Goal: Transaction & Acquisition: Book appointment/travel/reservation

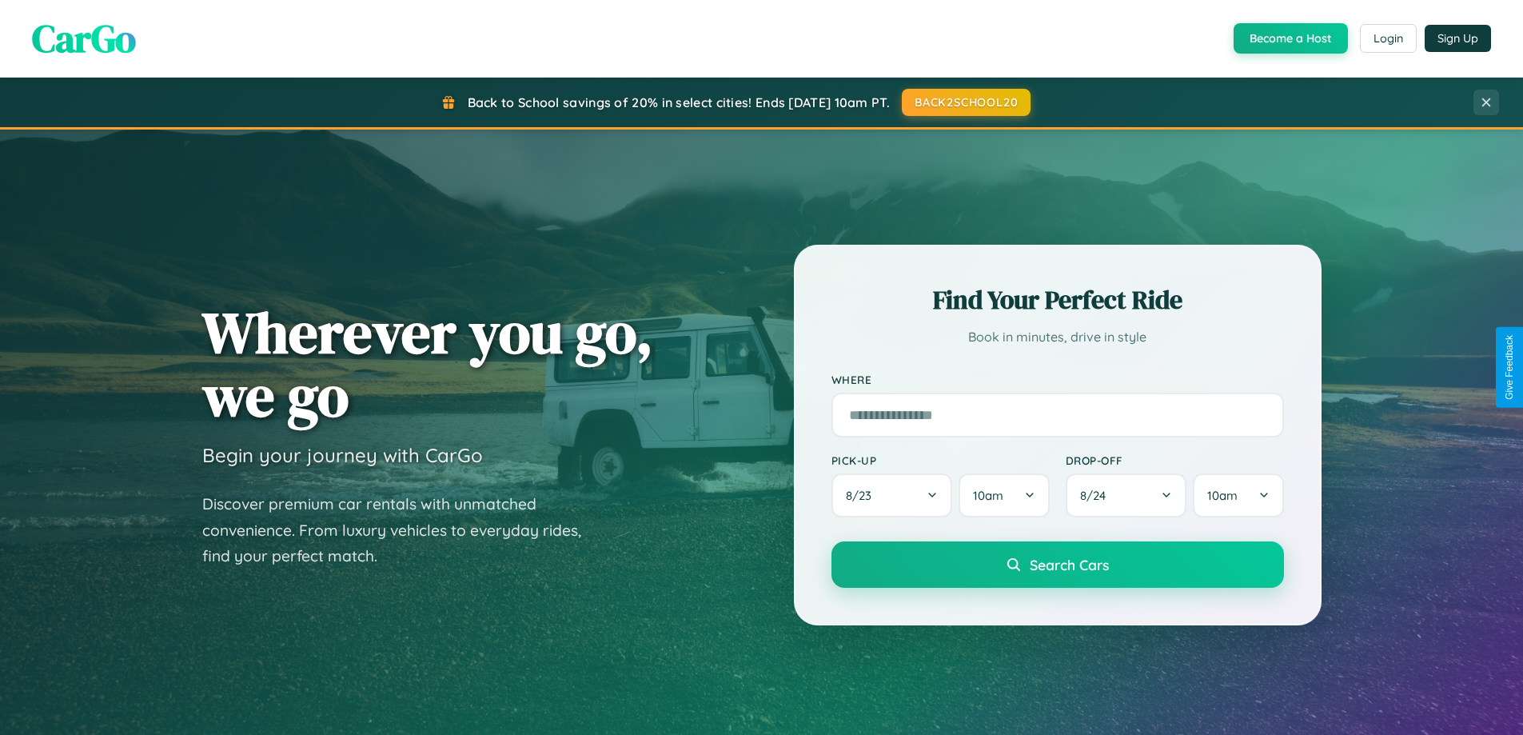
scroll to position [3076, 0]
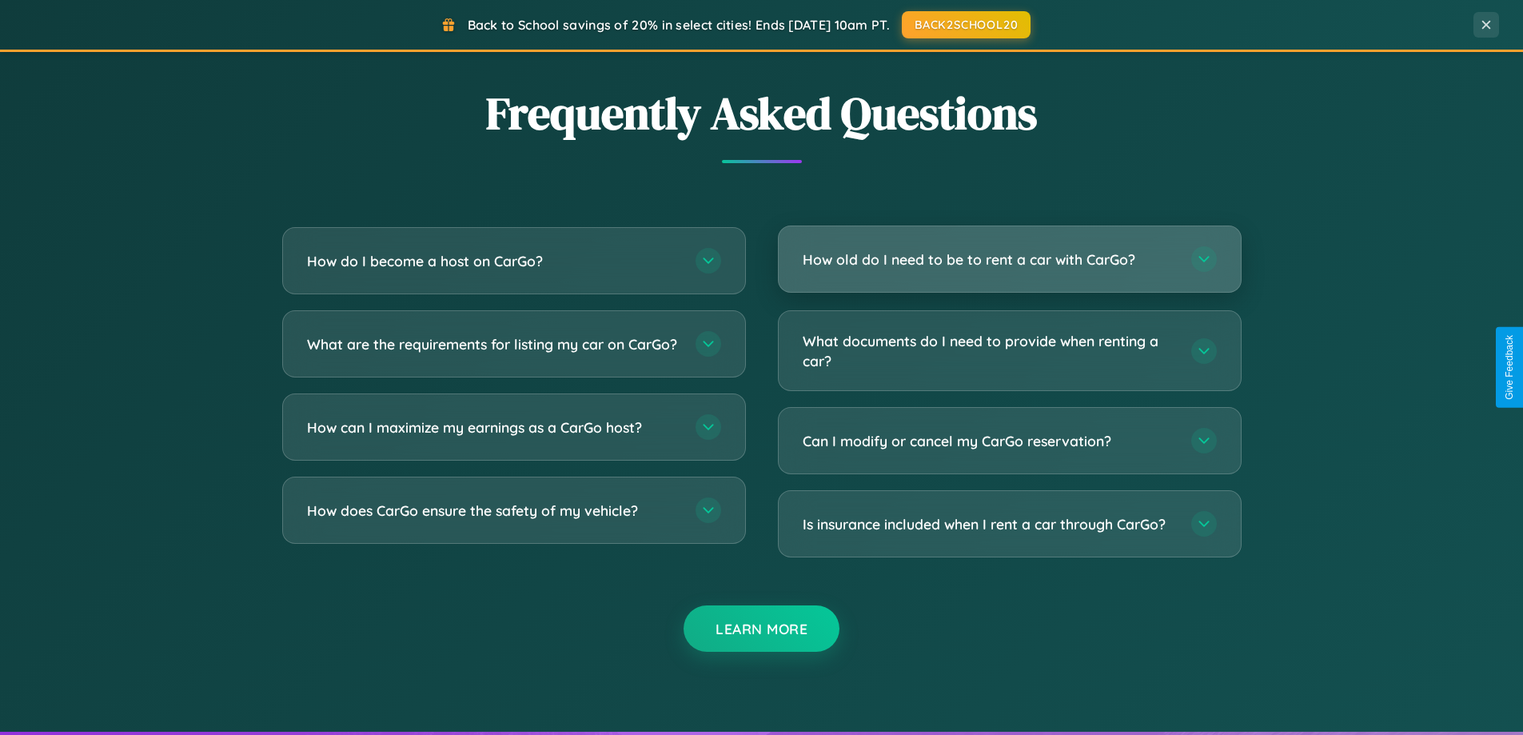
click at [1009, 261] on h3 "How old do I need to be to rent a car with CarGo?" at bounding box center [989, 259] width 372 height 20
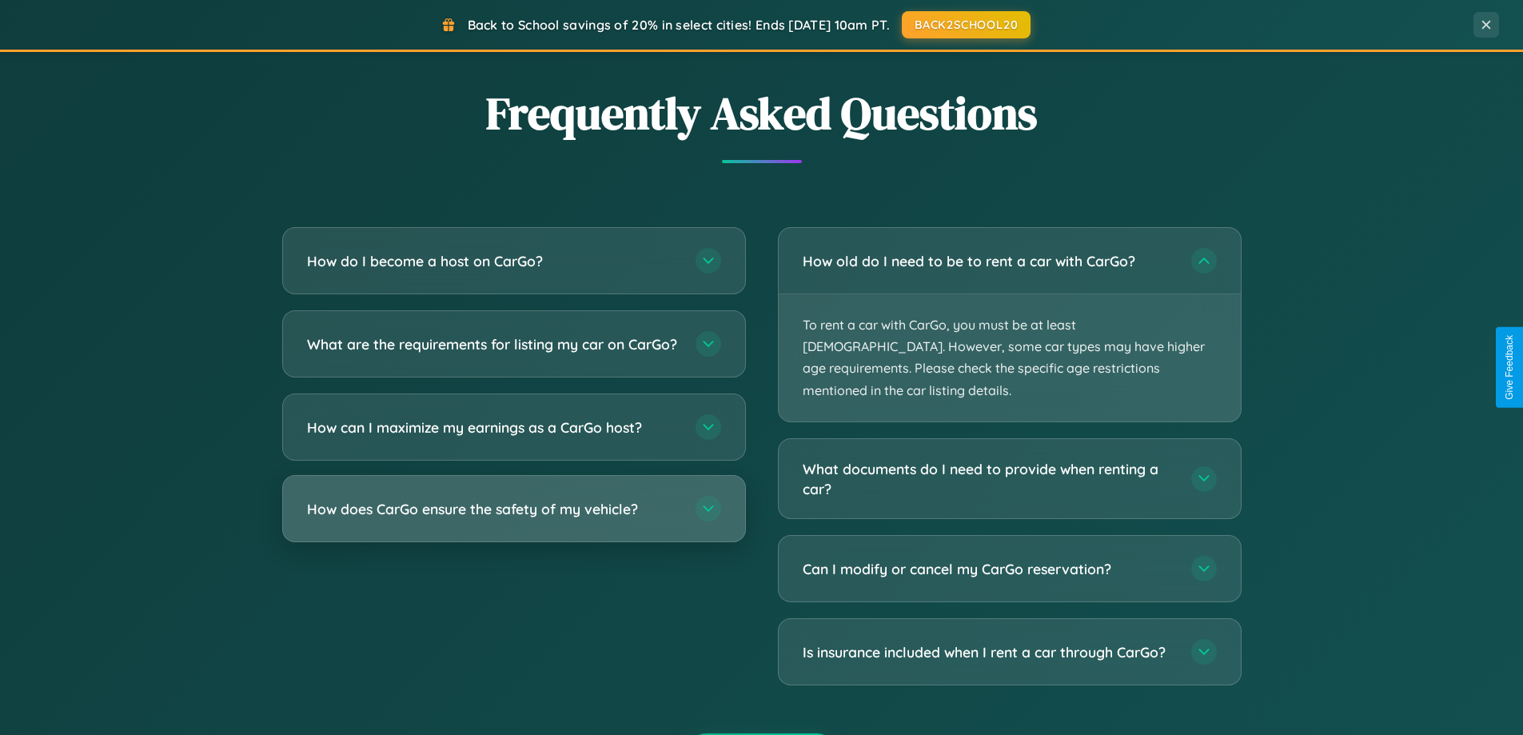
click at [513, 519] on h3 "How does CarGo ensure the safety of my vehicle?" at bounding box center [493, 509] width 372 height 20
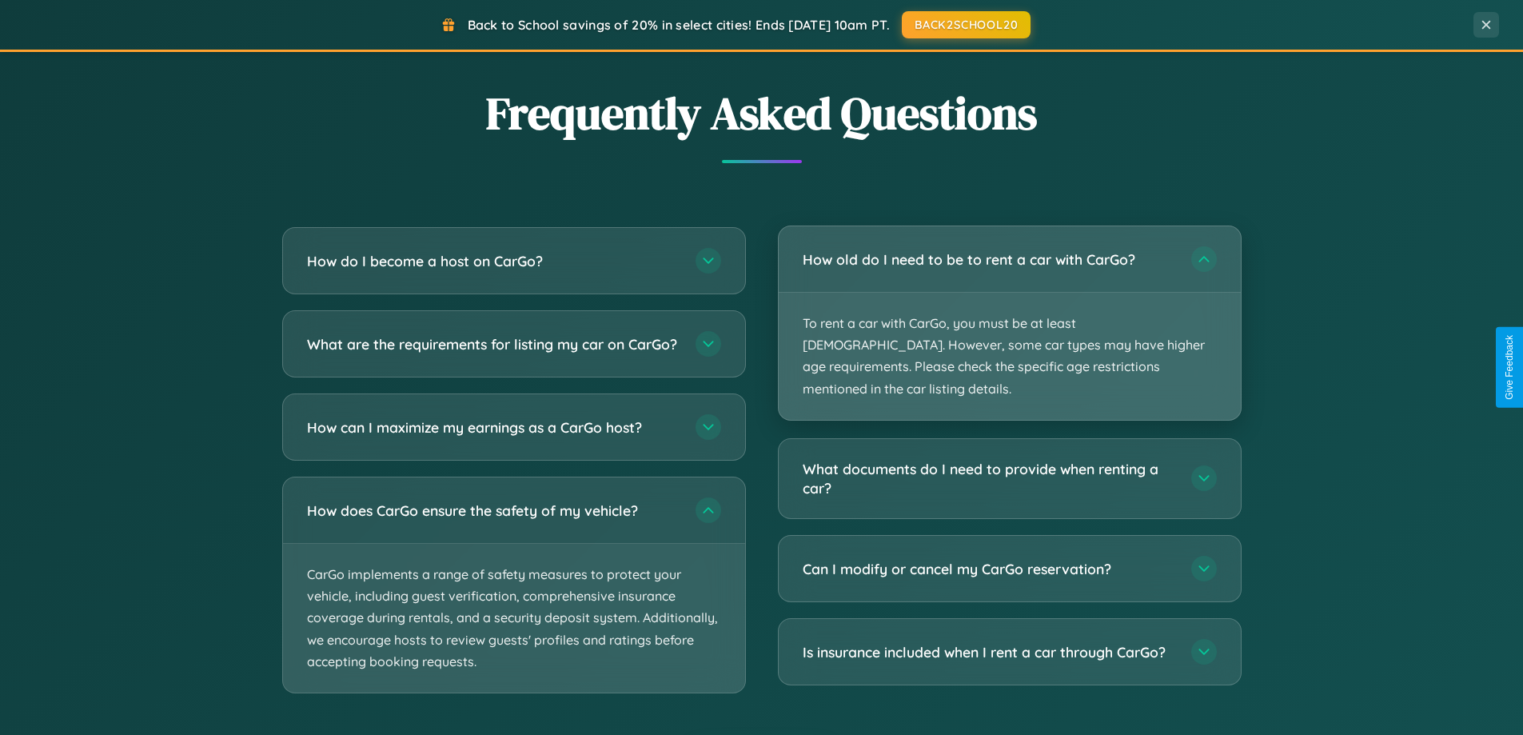
click at [1009, 313] on p "To rent a car with CarGo, you must be at least [DEMOGRAPHIC_DATA]. However, som…" at bounding box center [1010, 356] width 462 height 127
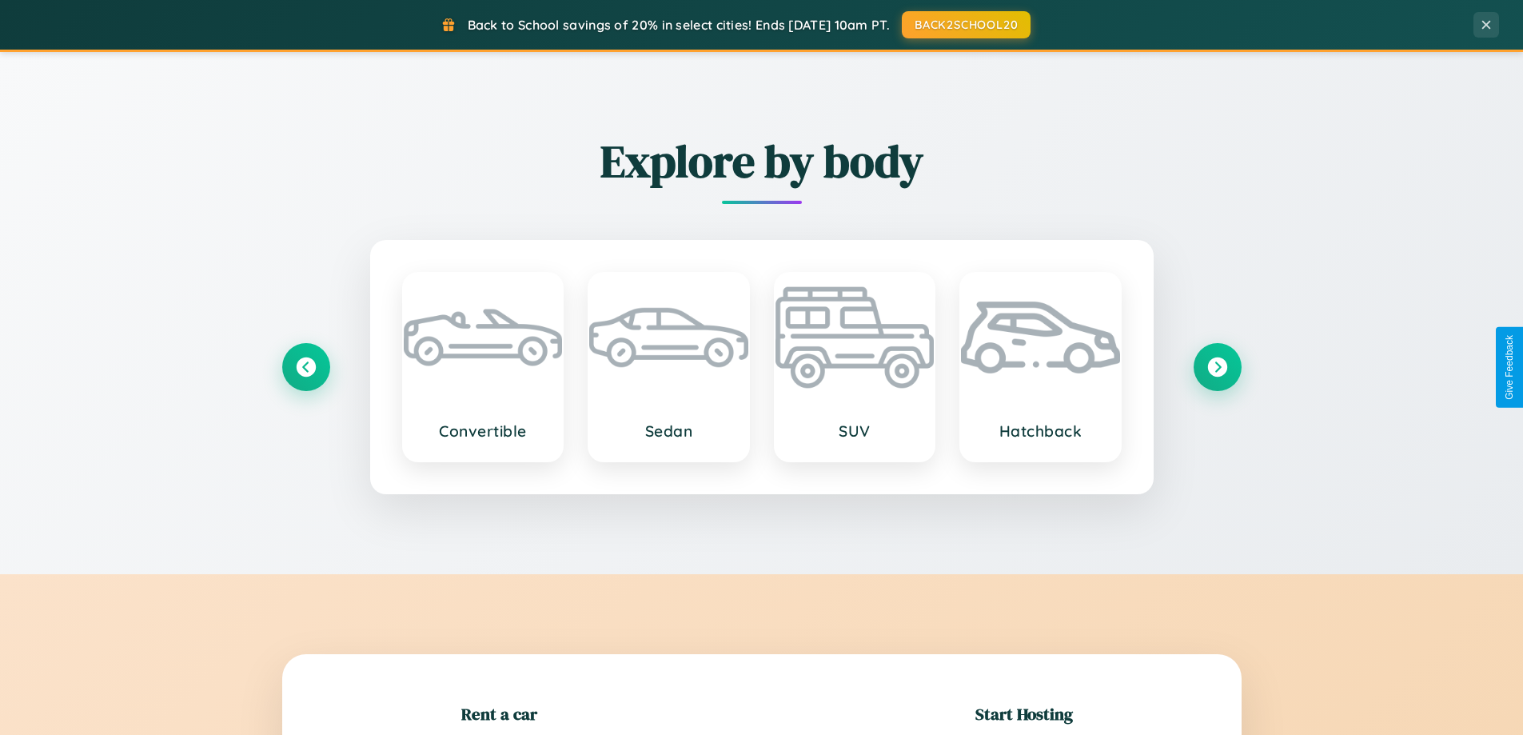
scroll to position [345, 0]
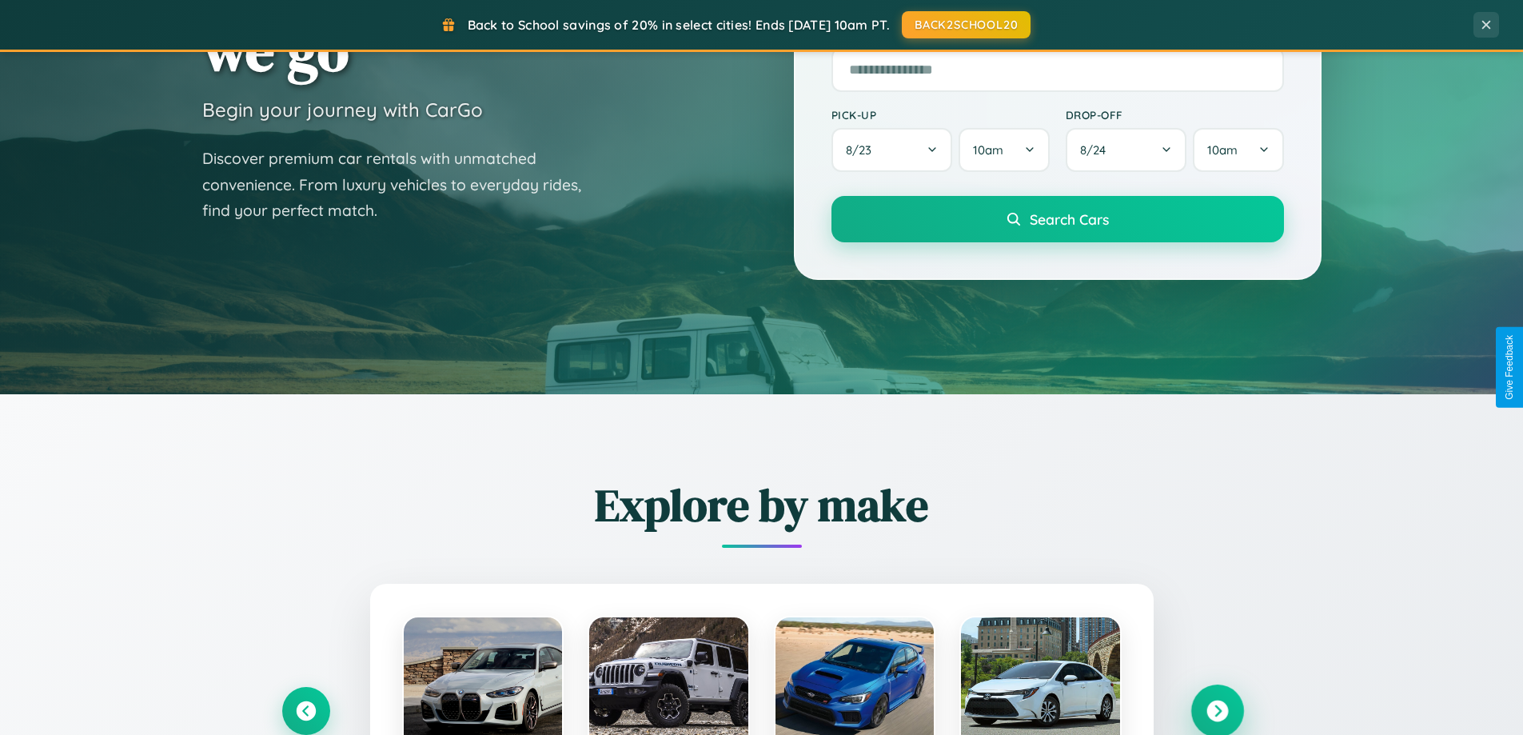
click at [1217, 711] on icon at bounding box center [1217, 711] width 22 height 22
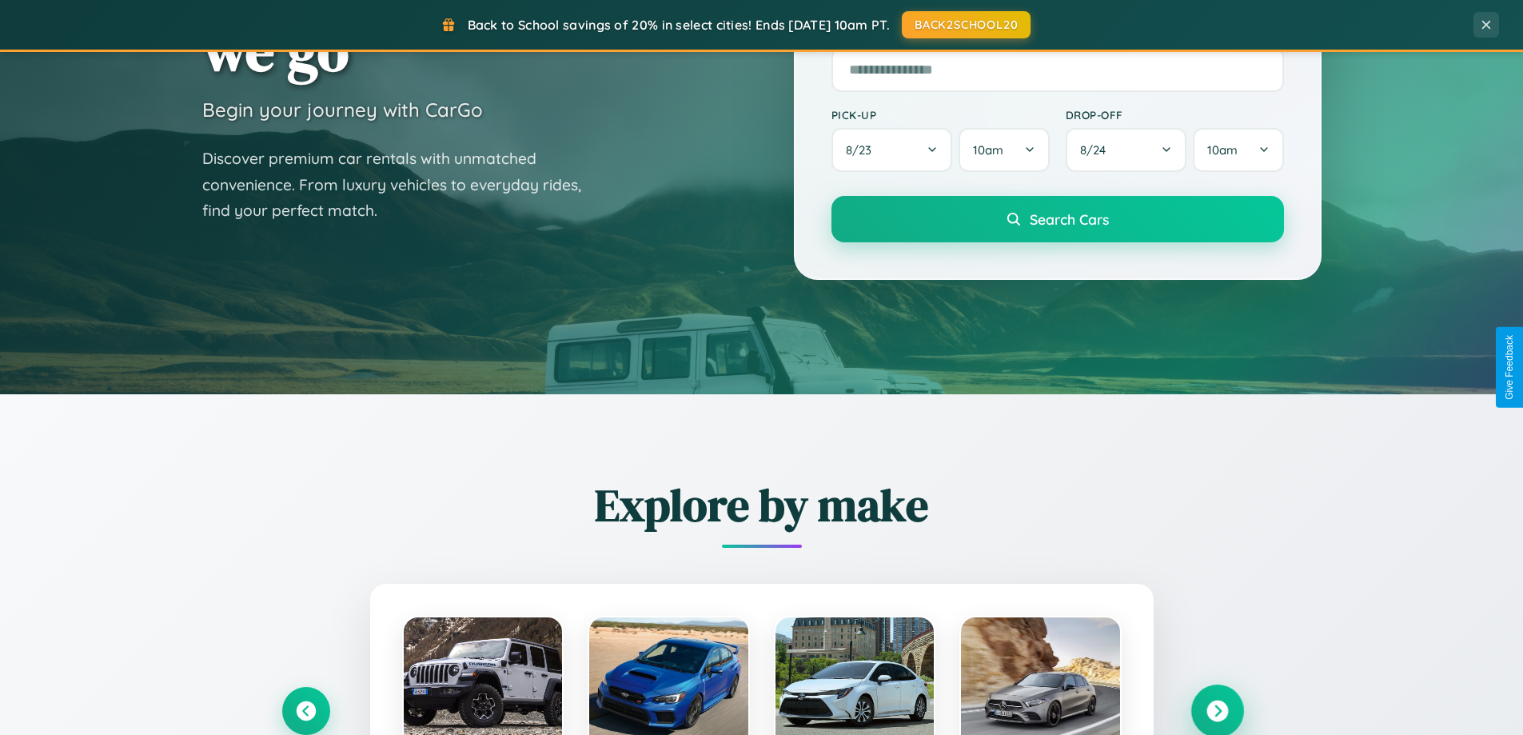
click at [1217, 709] on icon at bounding box center [1217, 711] width 22 height 22
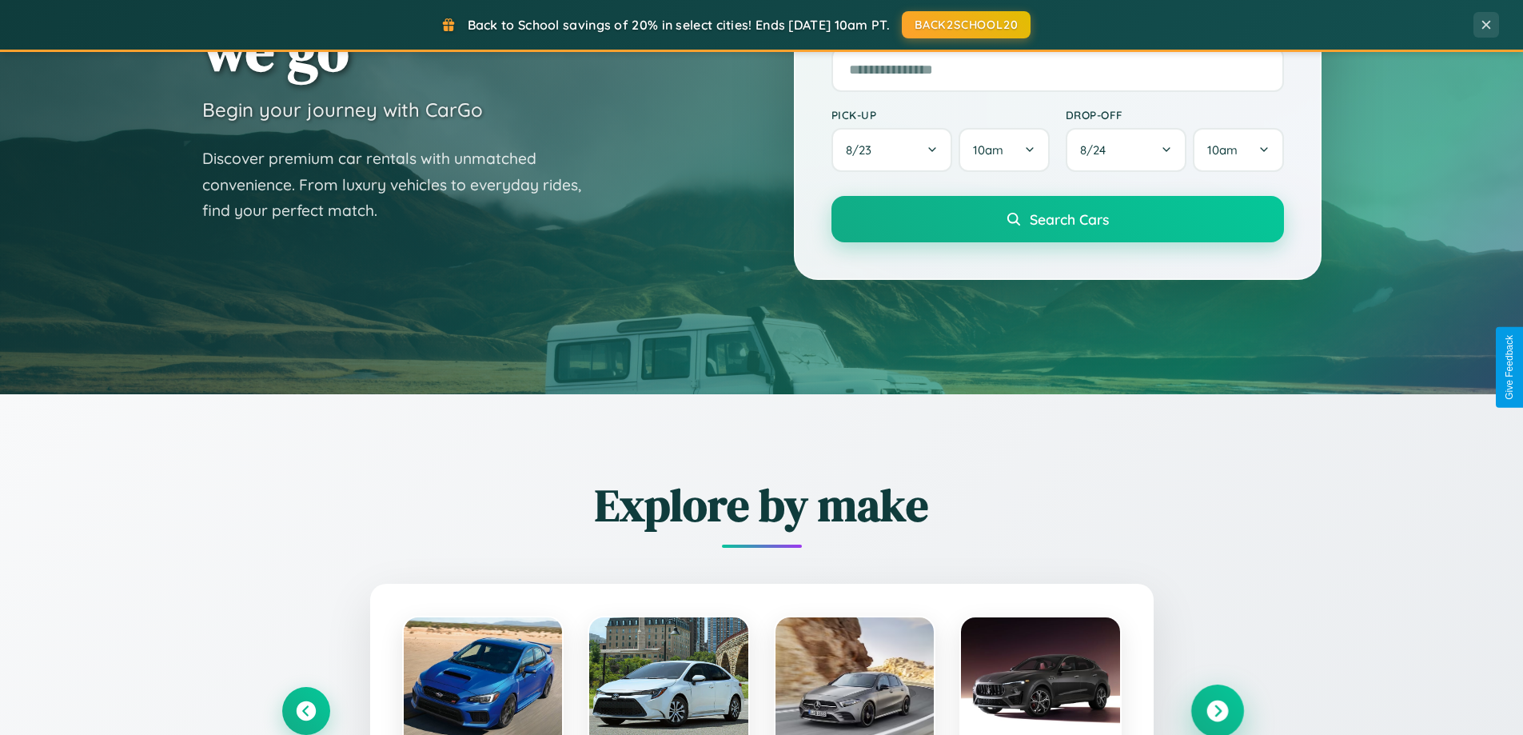
click at [1217, 709] on icon at bounding box center [1217, 711] width 22 height 22
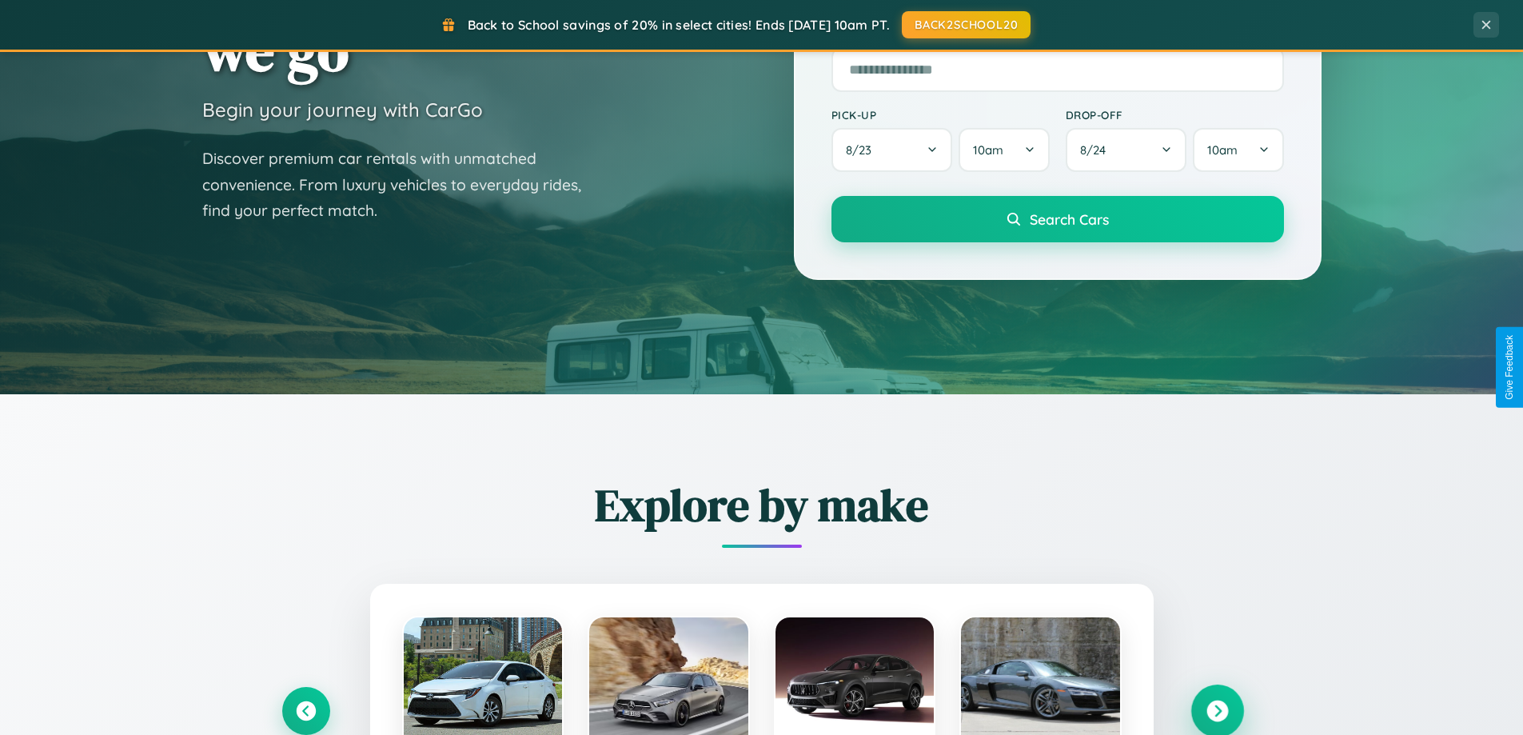
scroll to position [0, 0]
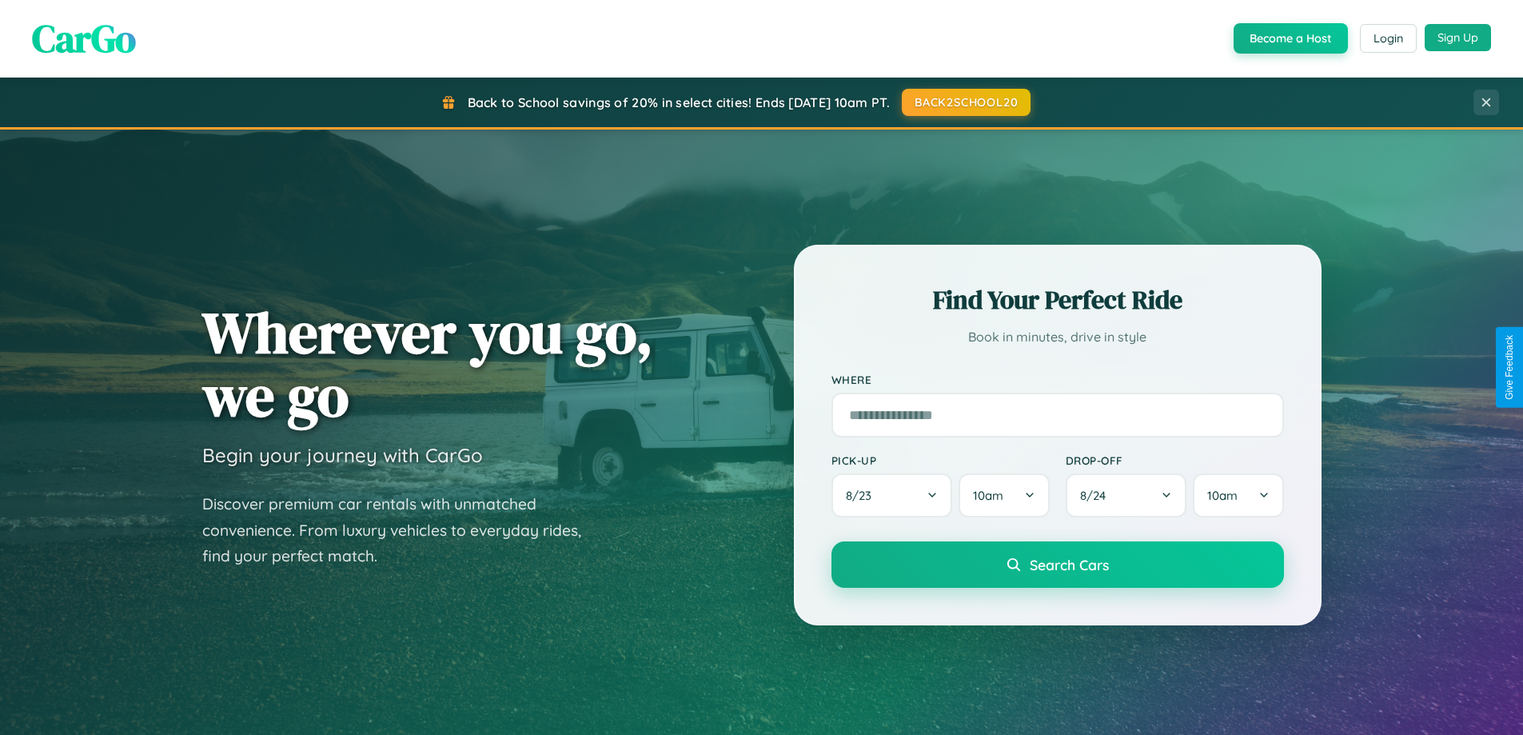
click at [1457, 38] on button "Sign Up" at bounding box center [1457, 37] width 66 height 27
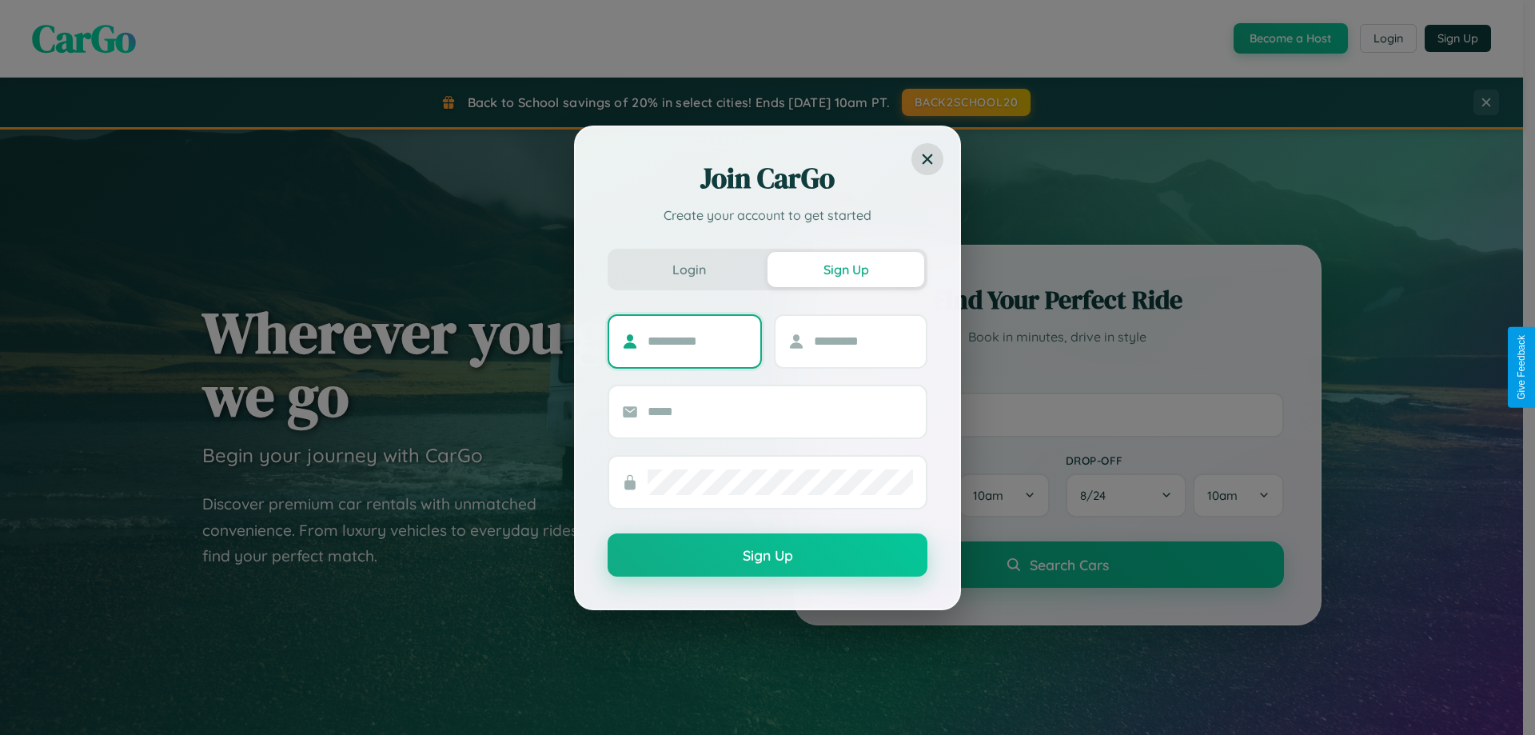
click at [697, 341] on input "text" at bounding box center [697, 342] width 100 height 26
type input "*******"
click at [862, 341] on input "text" at bounding box center [864, 342] width 100 height 26
type input "*****"
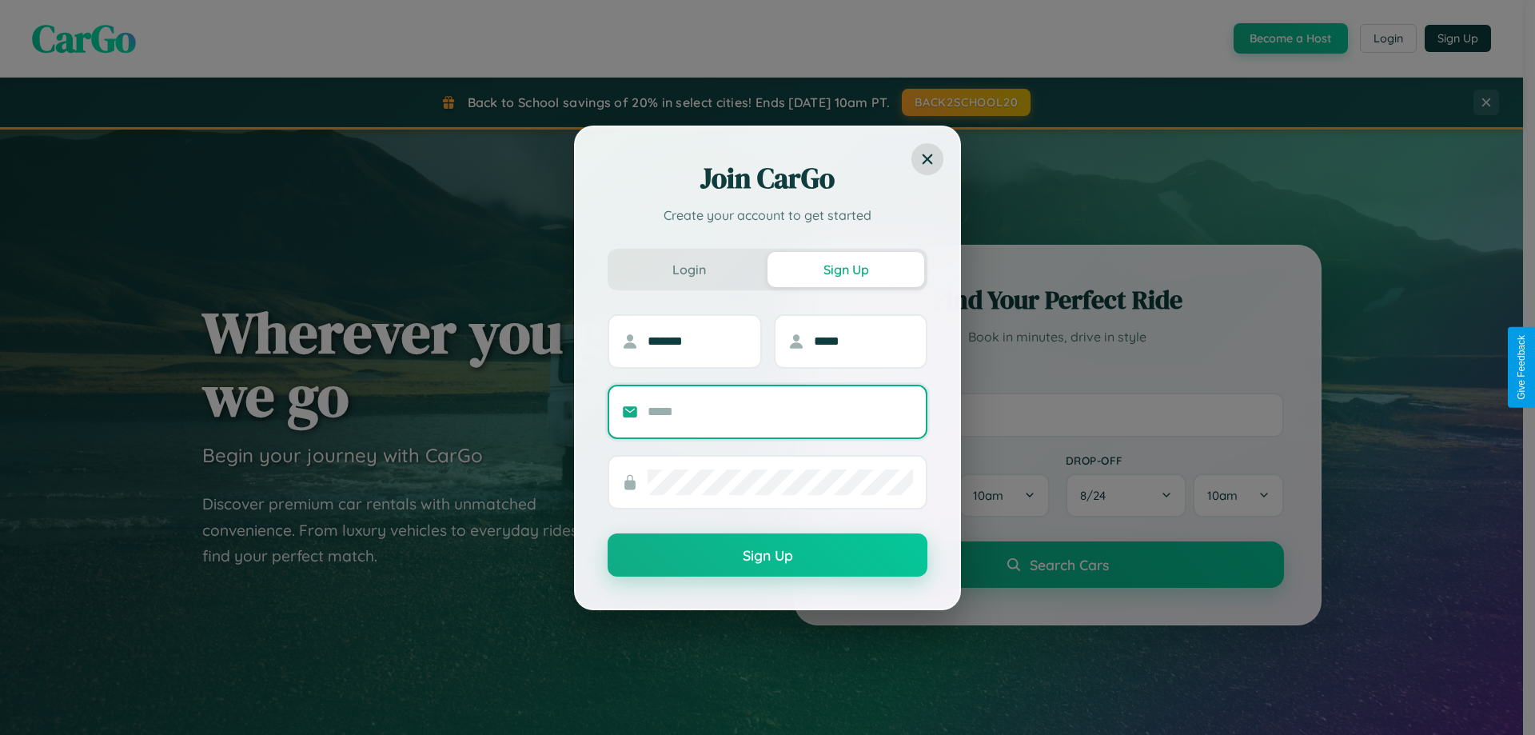
click at [780, 411] on input "text" at bounding box center [779, 412] width 265 height 26
type input "**********"
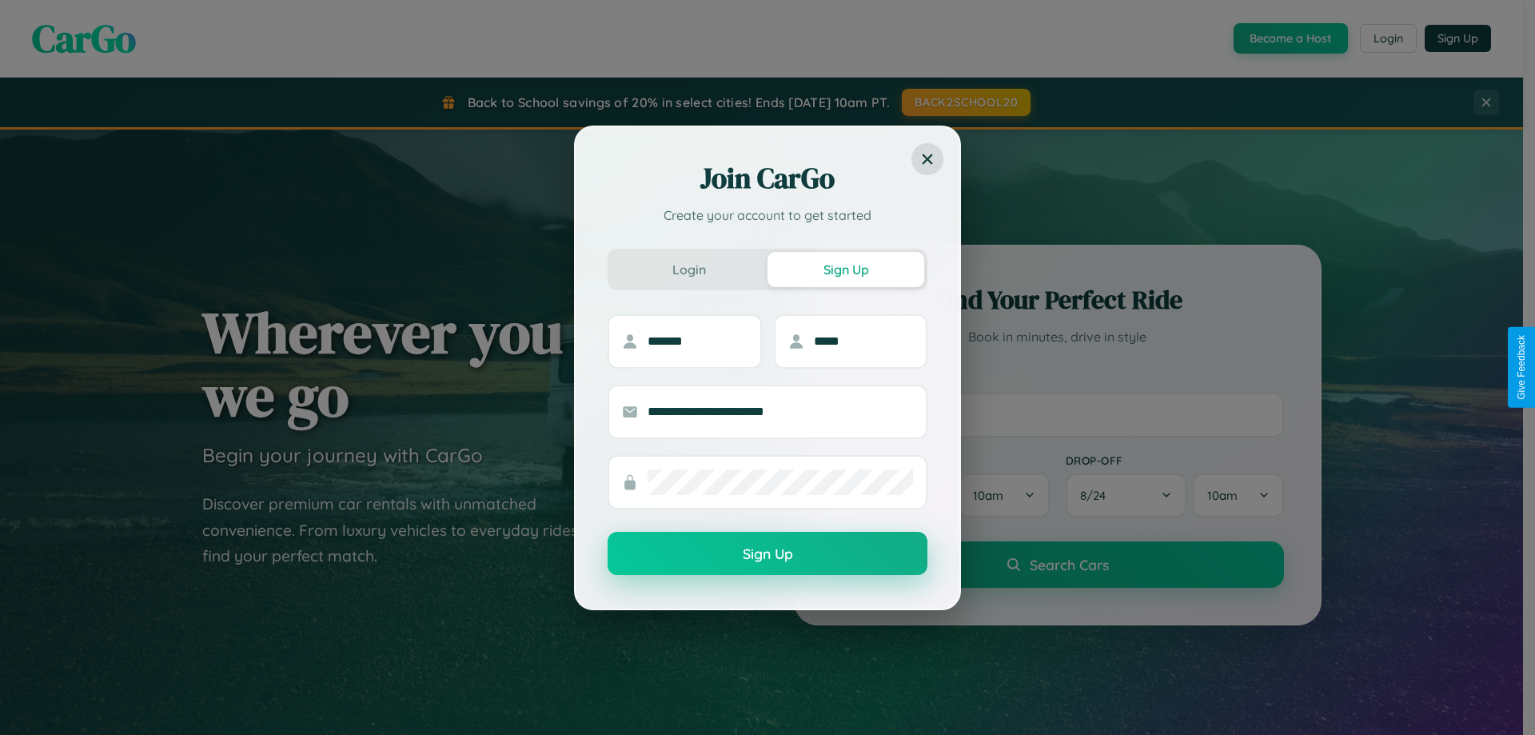
click at [767, 553] on button "Sign Up" at bounding box center [768, 553] width 320 height 43
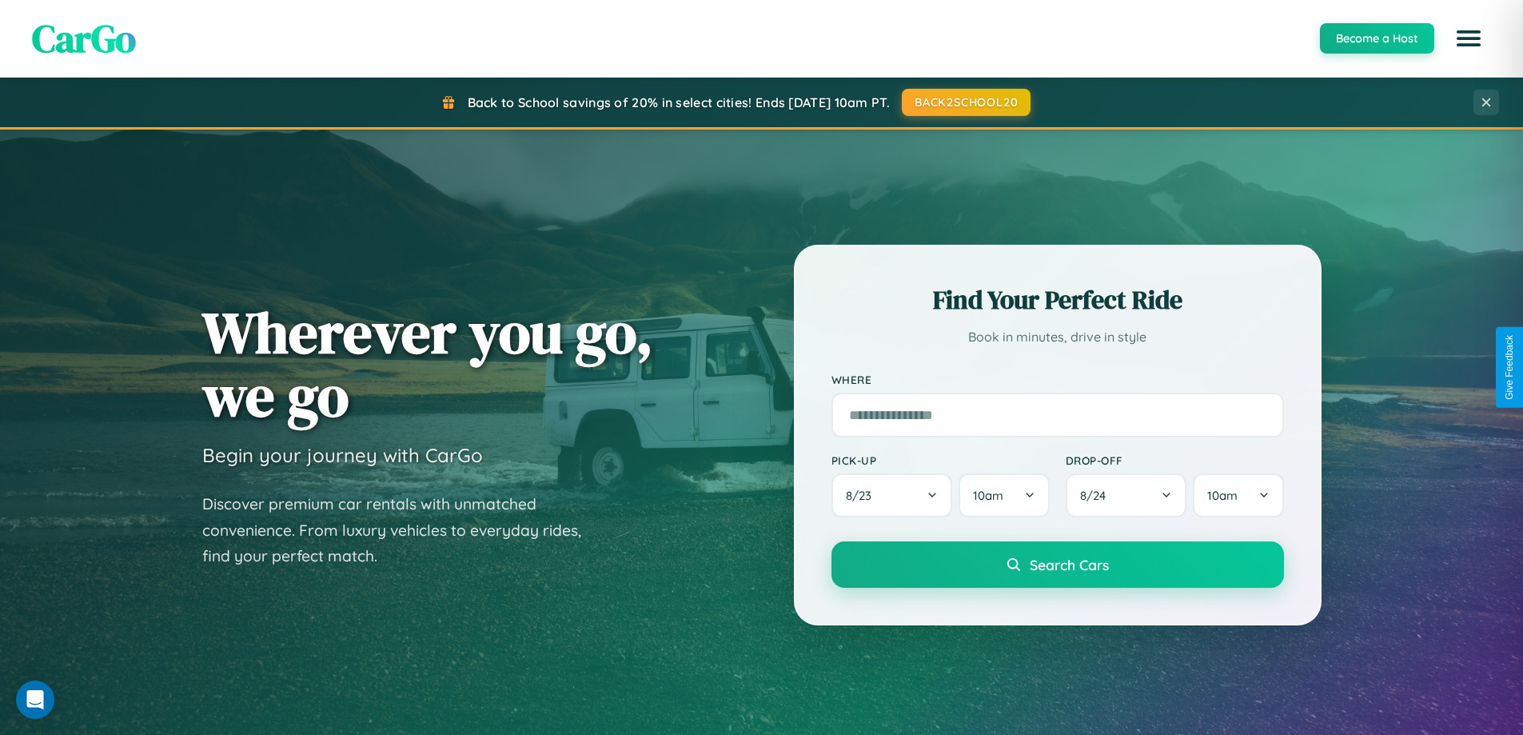
scroll to position [47, 0]
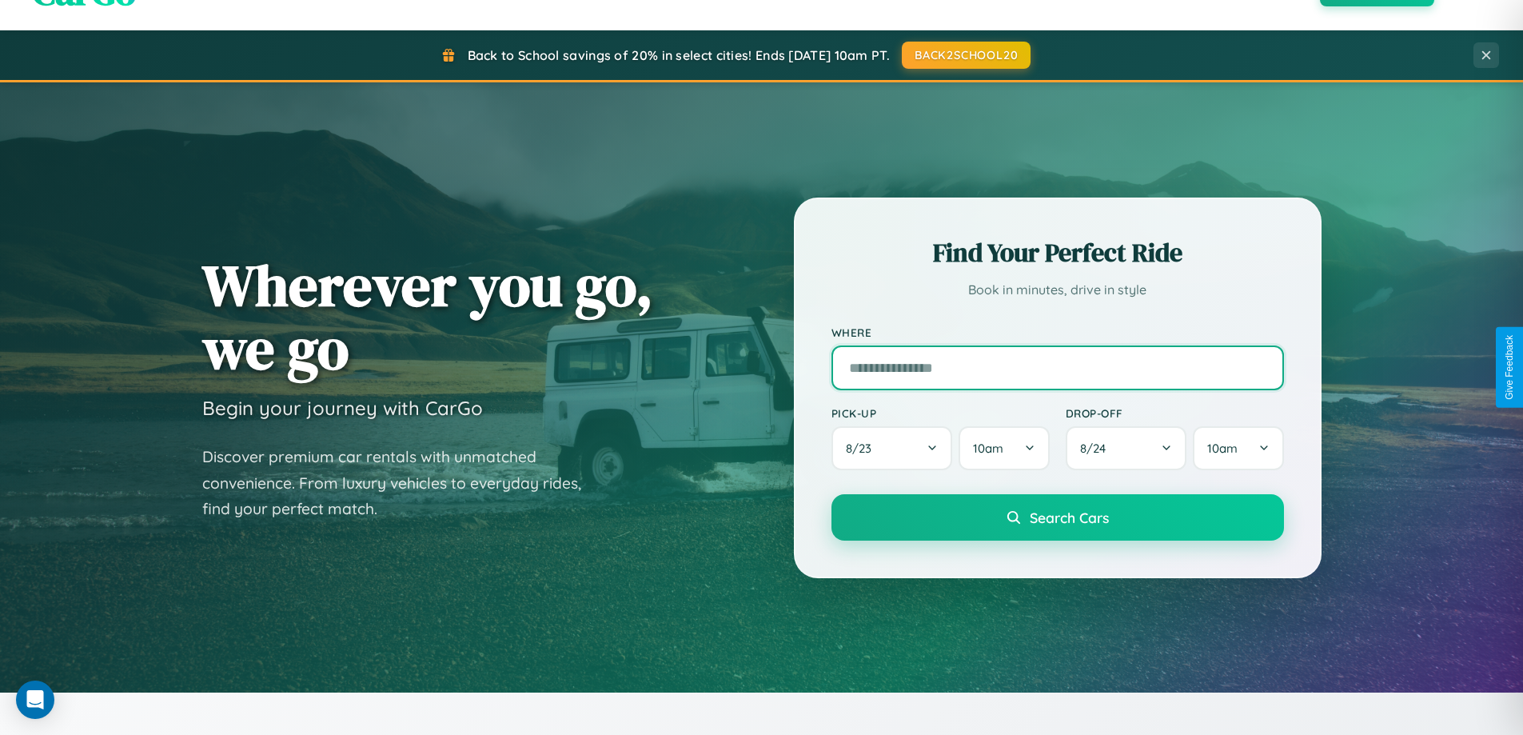
click at [1057, 367] on input "text" at bounding box center [1057, 367] width 452 height 45
type input "**********"
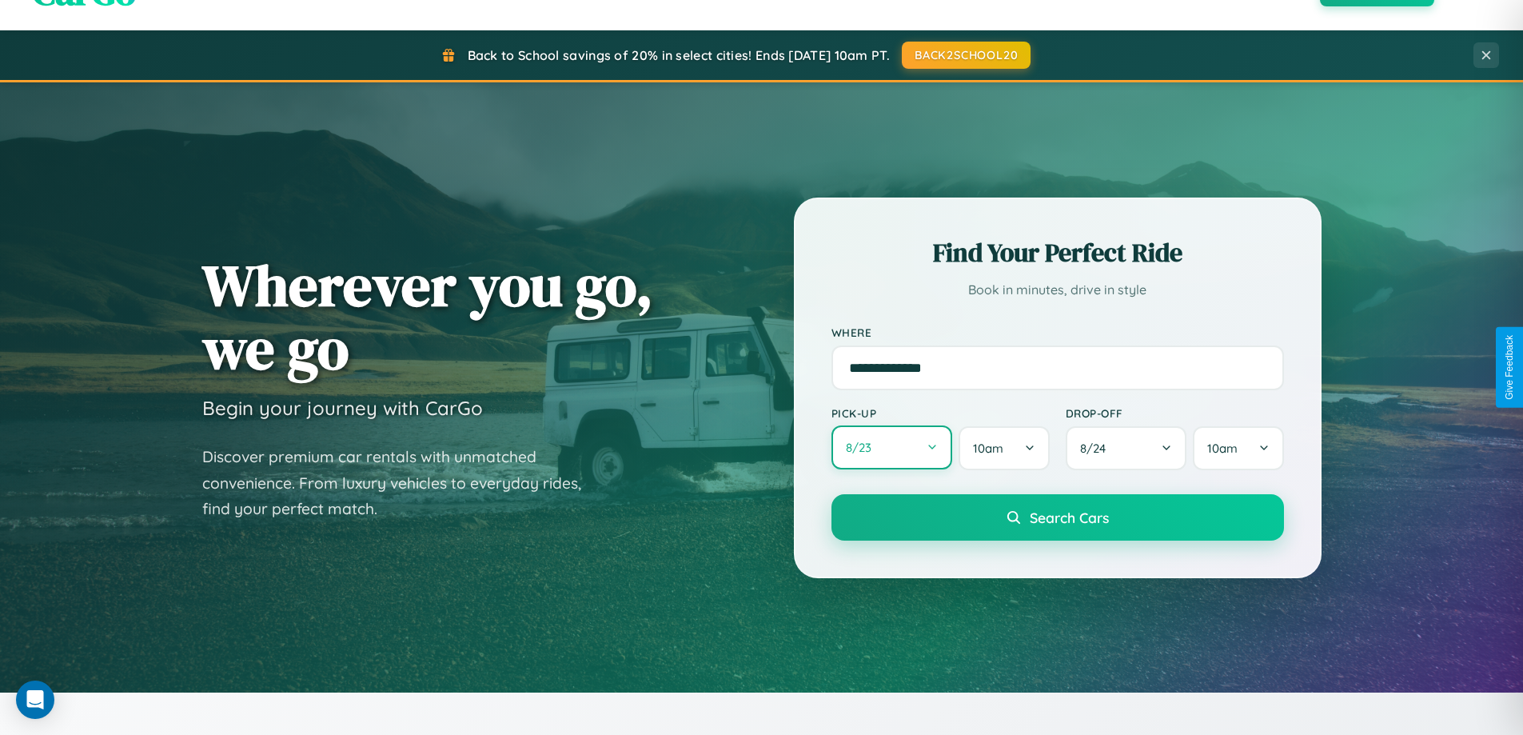
click at [891, 448] on button "8 / 23" at bounding box center [892, 447] width 122 height 44
select select "*"
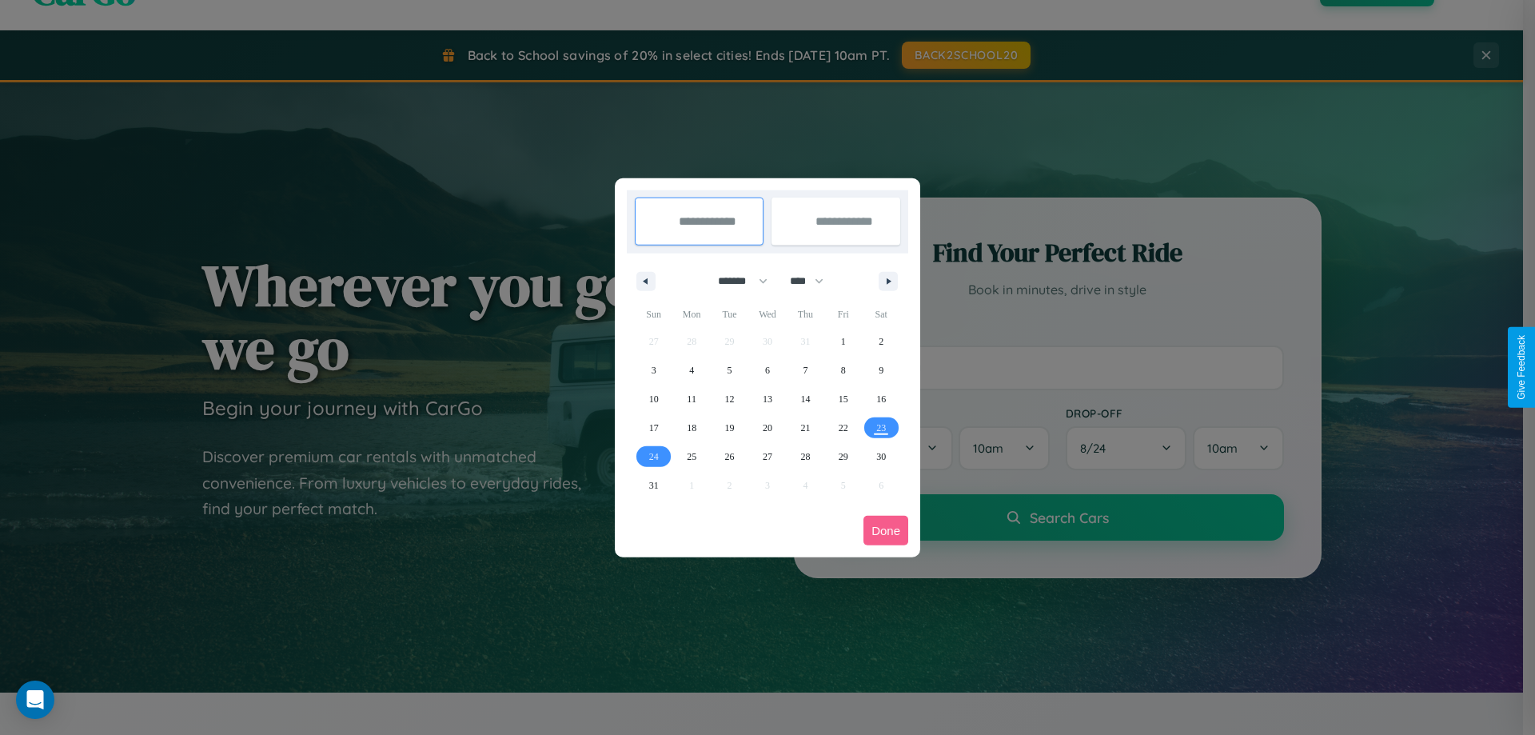
click at [735, 281] on select "******* ******** ***** ***** *** **** **** ****** ********* ******* ******** **…" at bounding box center [740, 281] width 68 height 26
drag, startPoint x: 814, startPoint y: 281, endPoint x: 767, endPoint y: 321, distance: 61.2
click at [814, 281] on select "**** **** **** **** **** **** **** **** **** **** **** **** **** **** **** ****…" at bounding box center [806, 281] width 48 height 26
select select "****"
click at [691, 369] on span "3" at bounding box center [691, 370] width 5 height 29
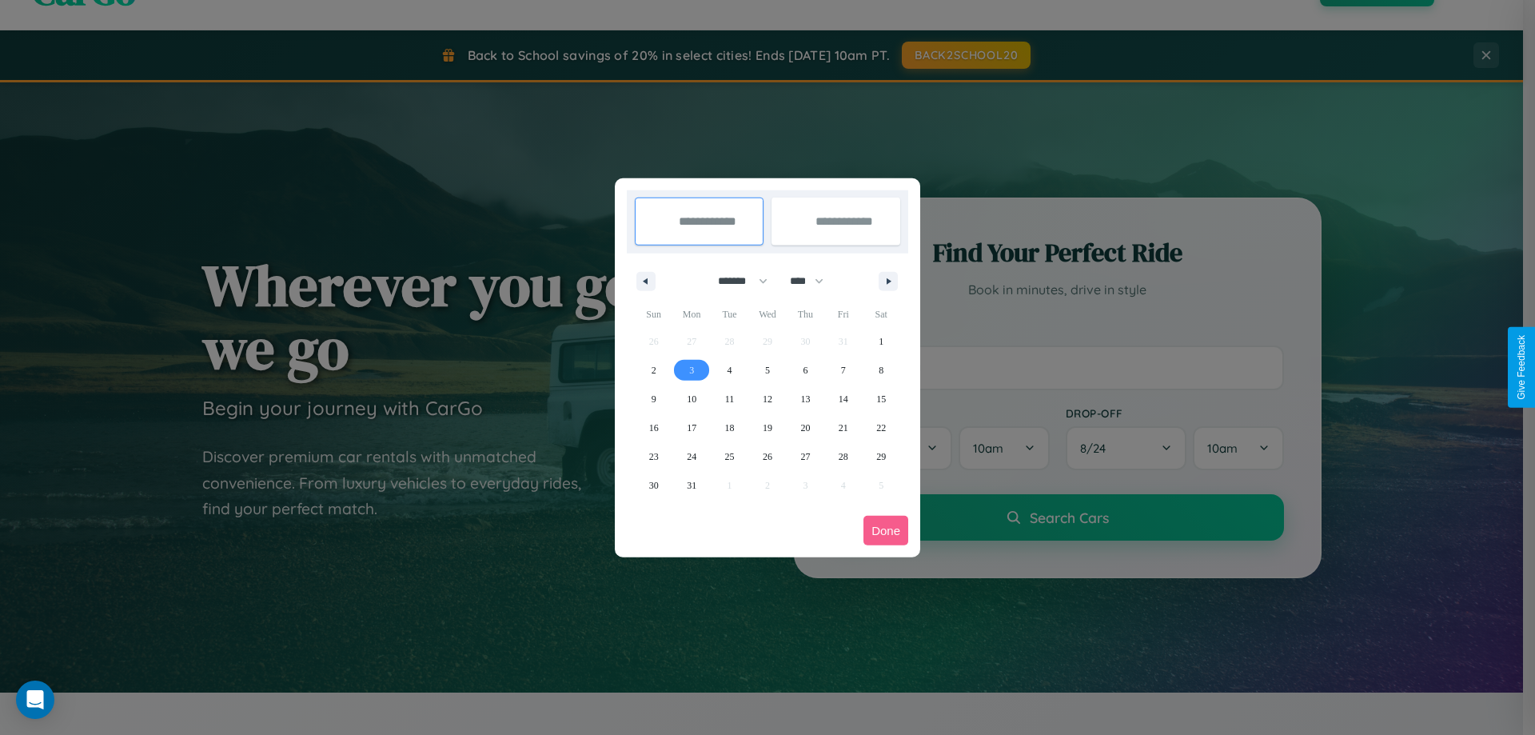
type input "**********"
click at [653, 398] on span "9" at bounding box center [653, 398] width 5 height 29
type input "**********"
click at [886, 530] on button "Done" at bounding box center [885, 531] width 45 height 30
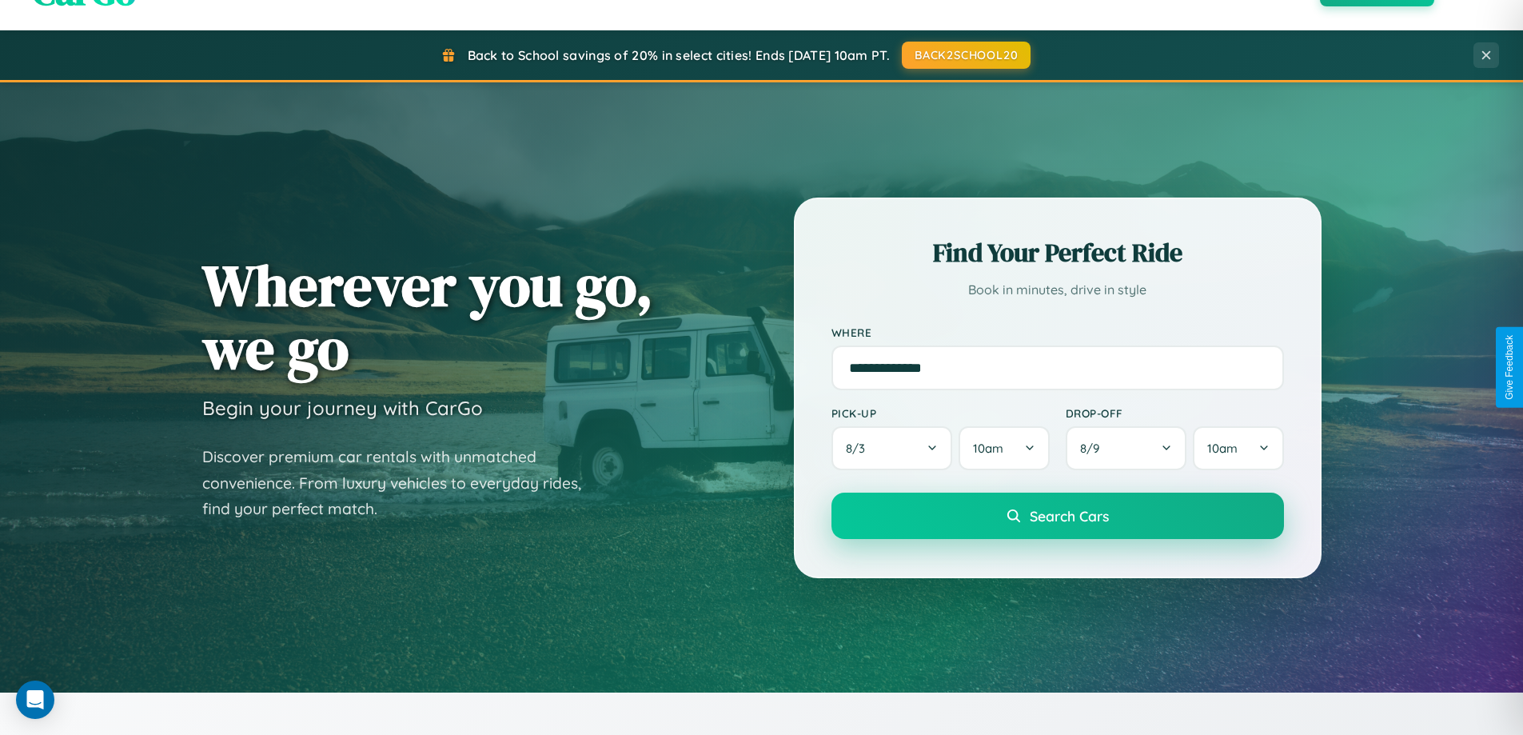
click at [1057, 516] on span "Search Cars" at bounding box center [1069, 516] width 79 height 18
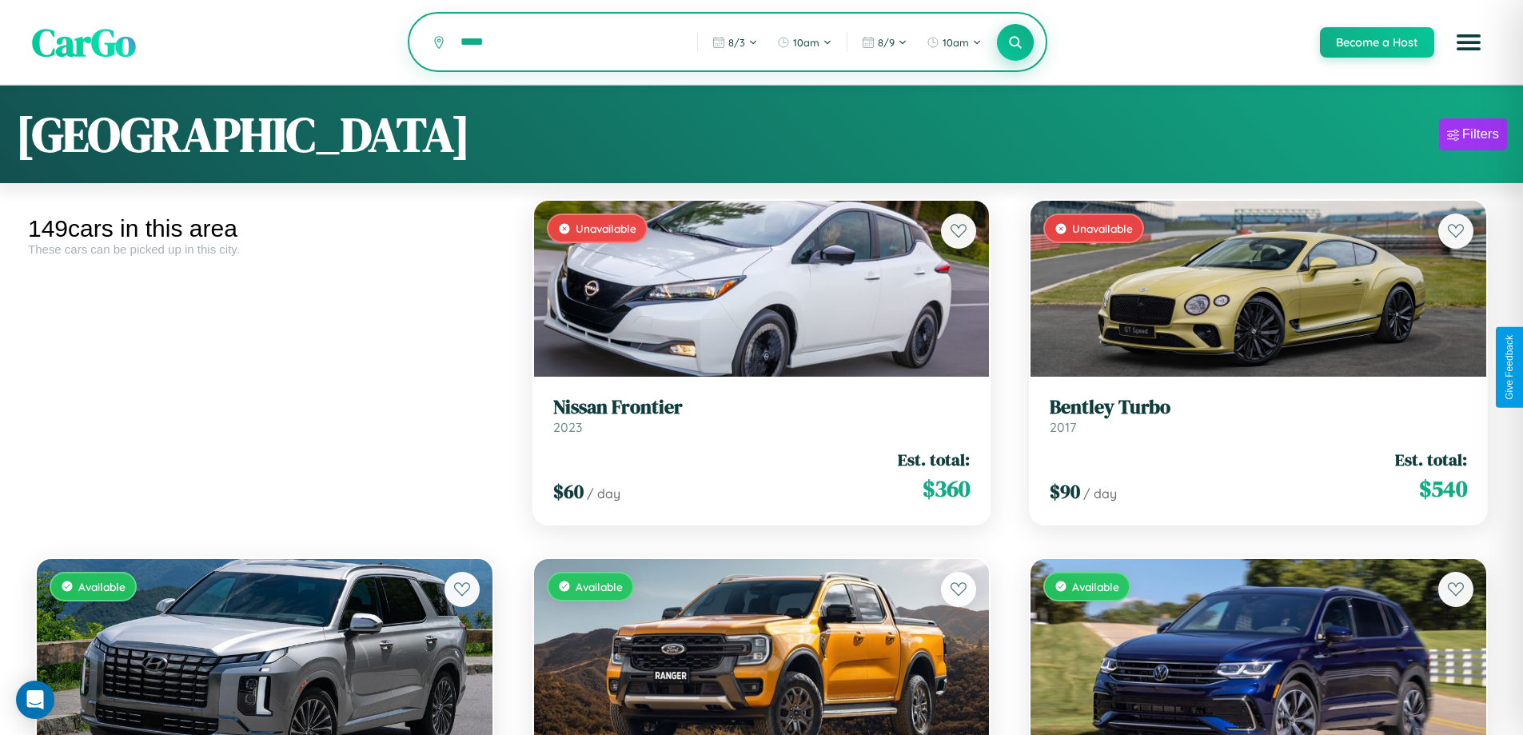
type input "*****"
click at [1014, 43] on icon at bounding box center [1015, 41] width 15 height 15
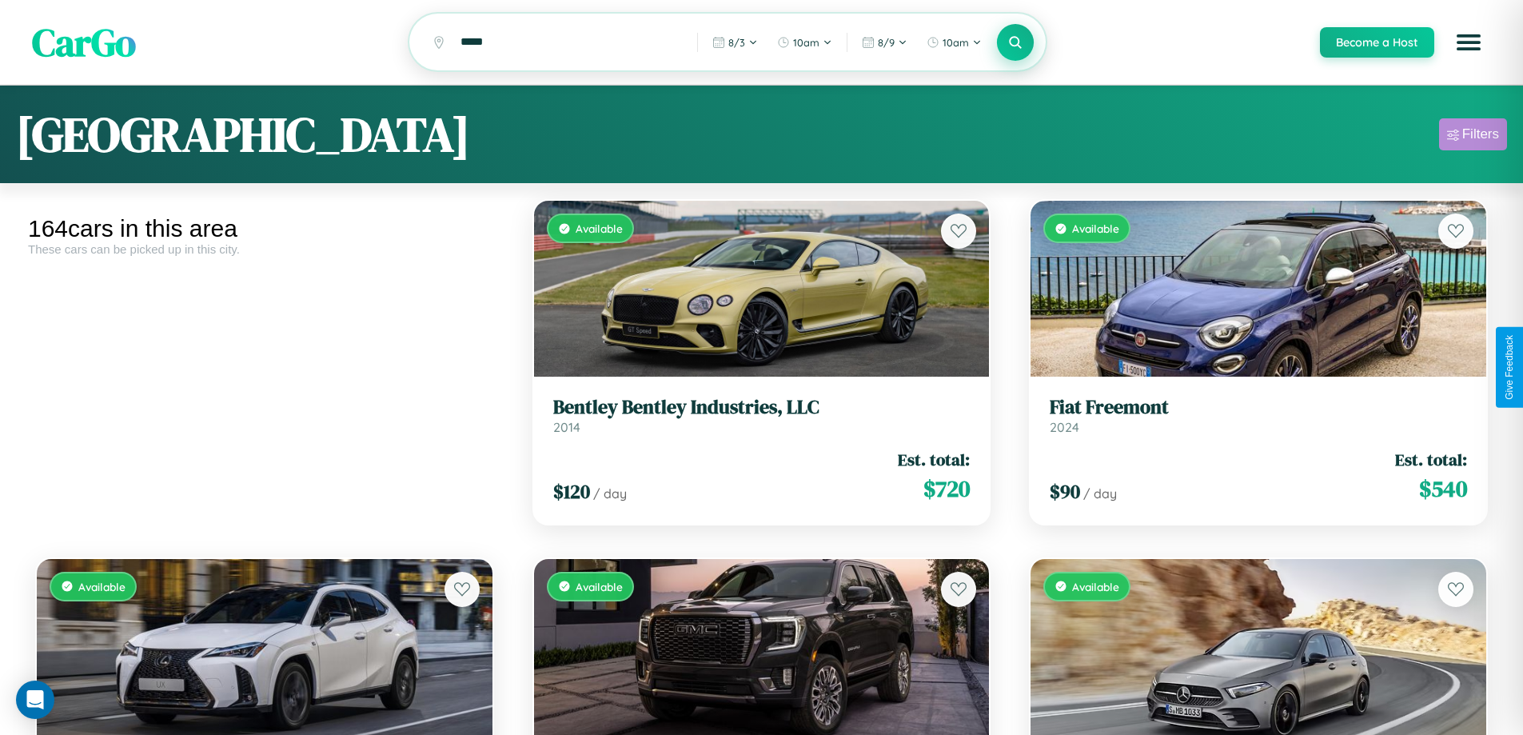
click at [1472, 137] on div "Filters" at bounding box center [1480, 134] width 37 height 16
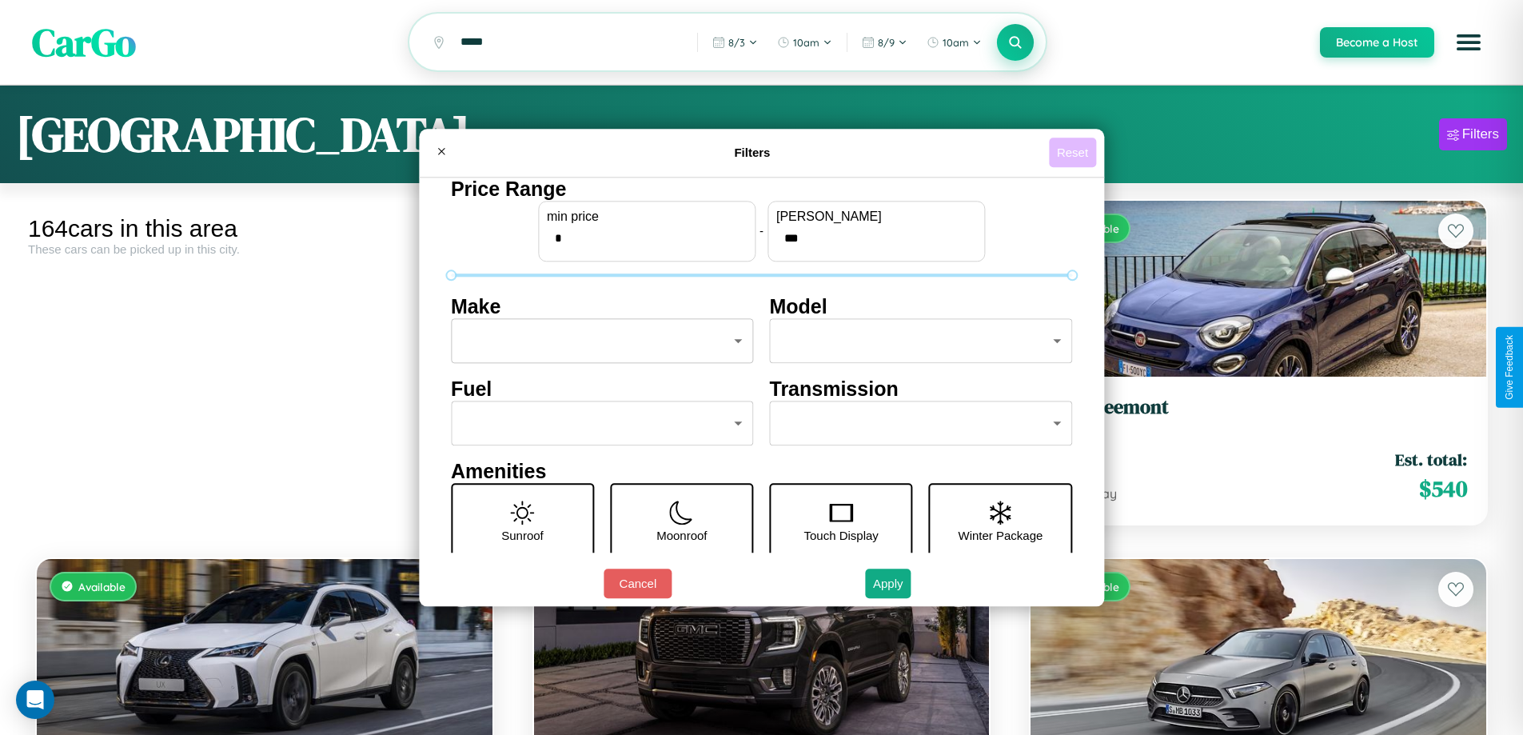
click at [1074, 152] on button "Reset" at bounding box center [1072, 152] width 47 height 30
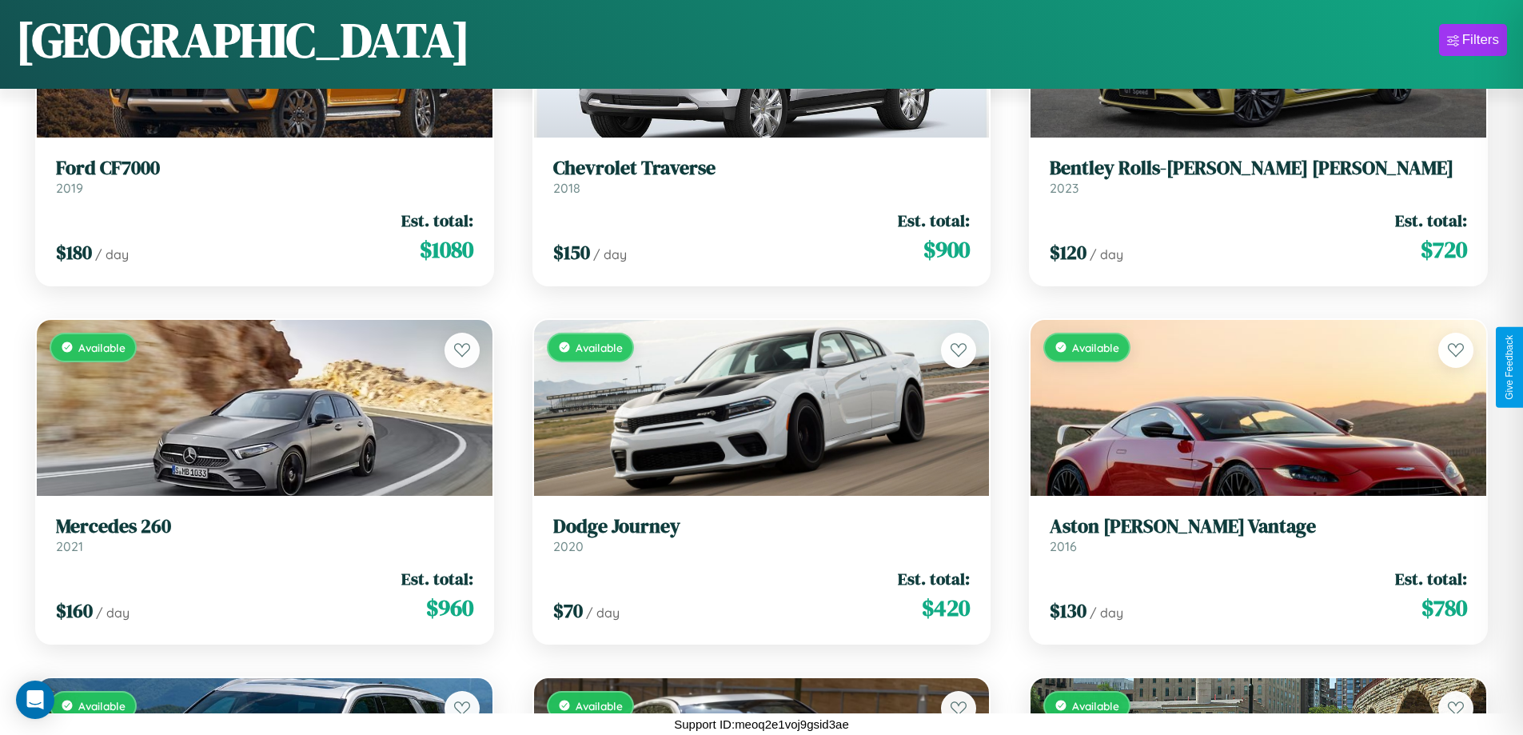
scroll to position [9531, 0]
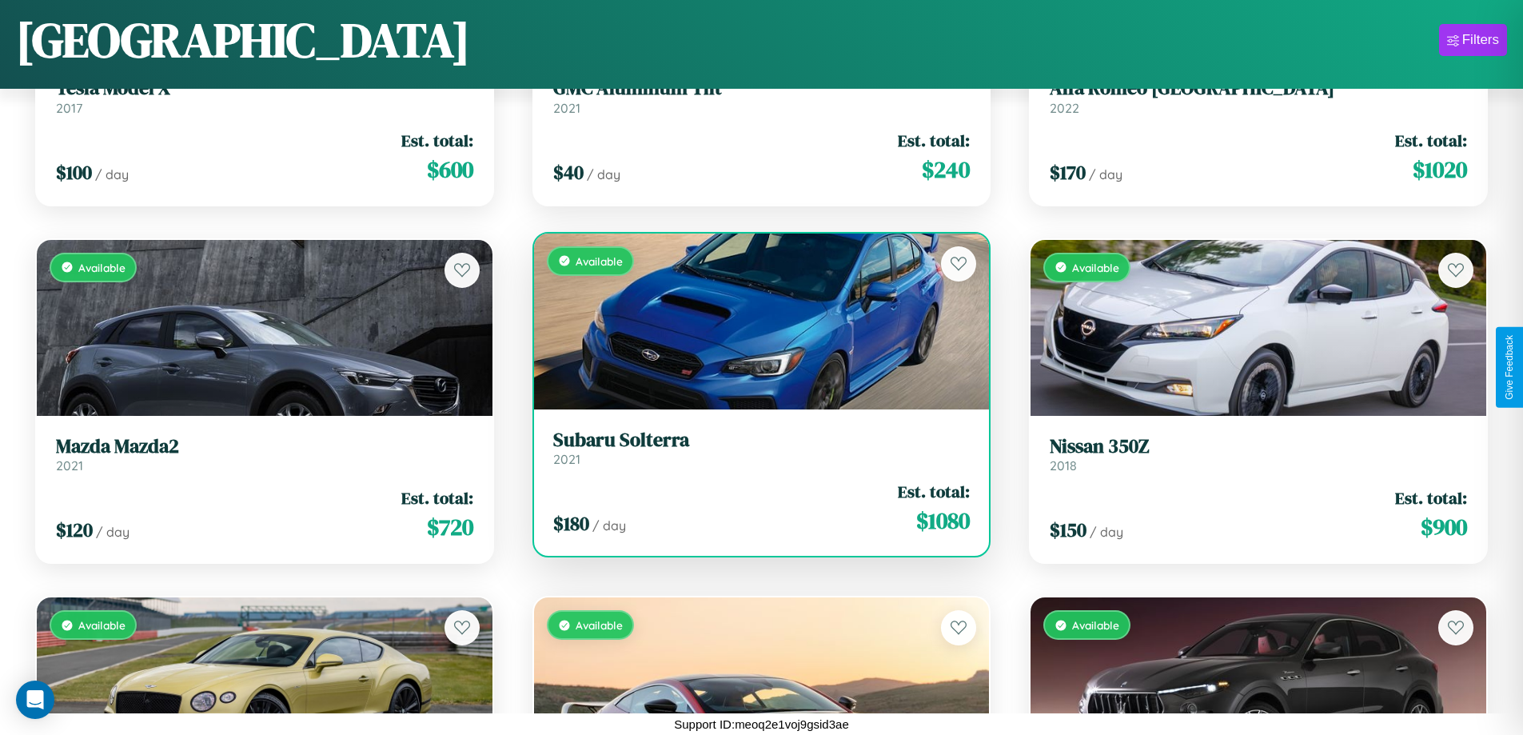
click at [755, 453] on link "Subaru Solterra 2021" at bounding box center [761, 447] width 417 height 39
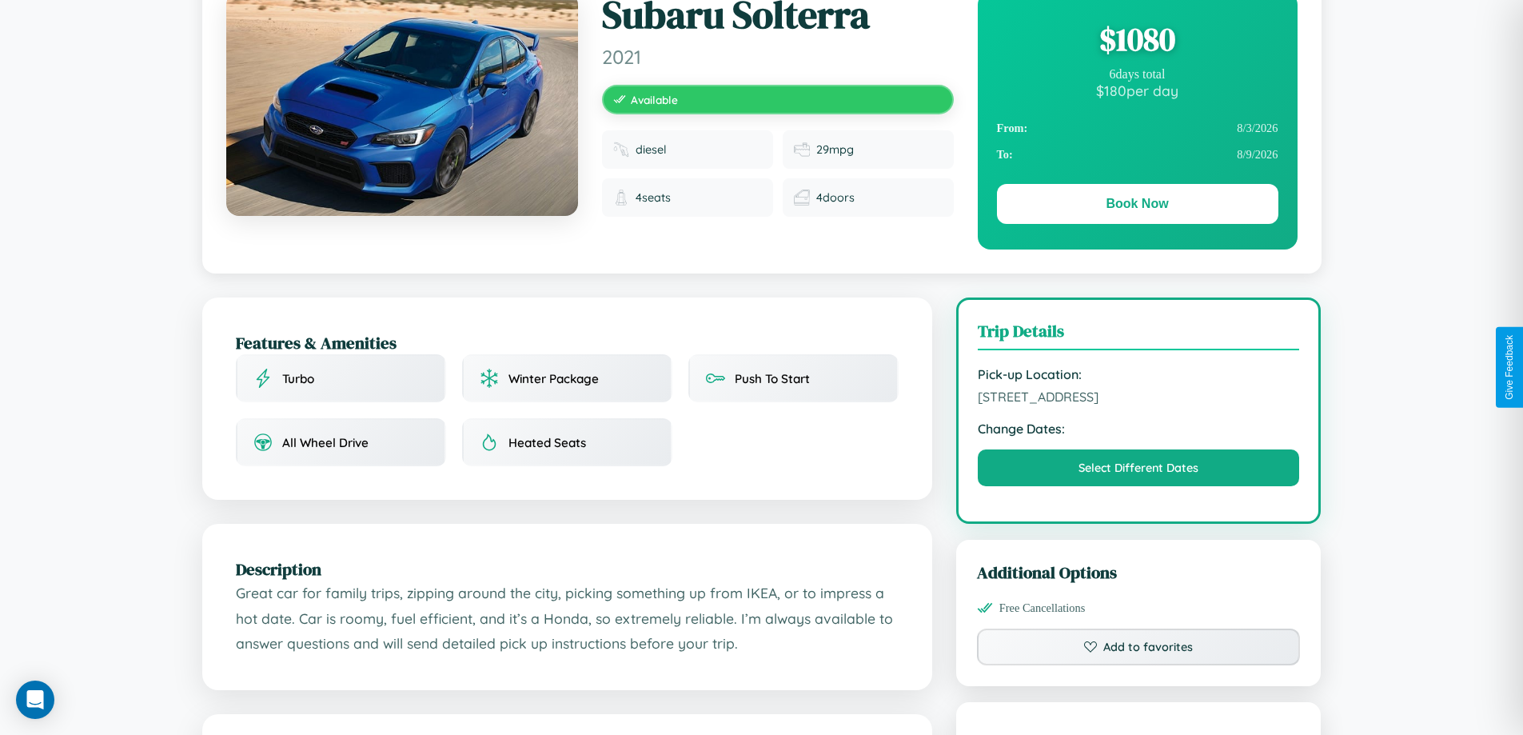
scroll to position [165, 0]
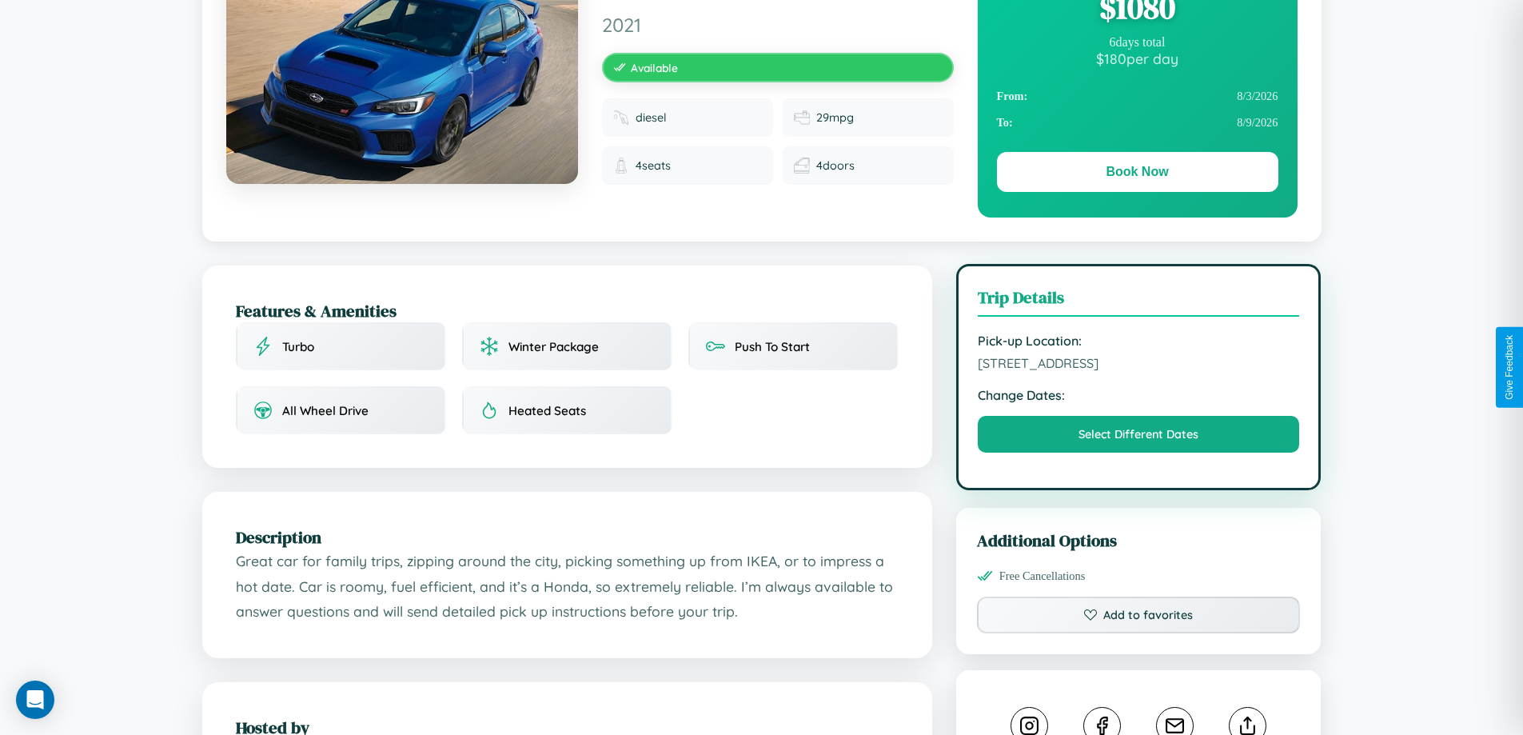
click at [1138, 365] on span "9011 Oak Street Kyoto 72968 Japan" at bounding box center [1139, 363] width 322 height 16
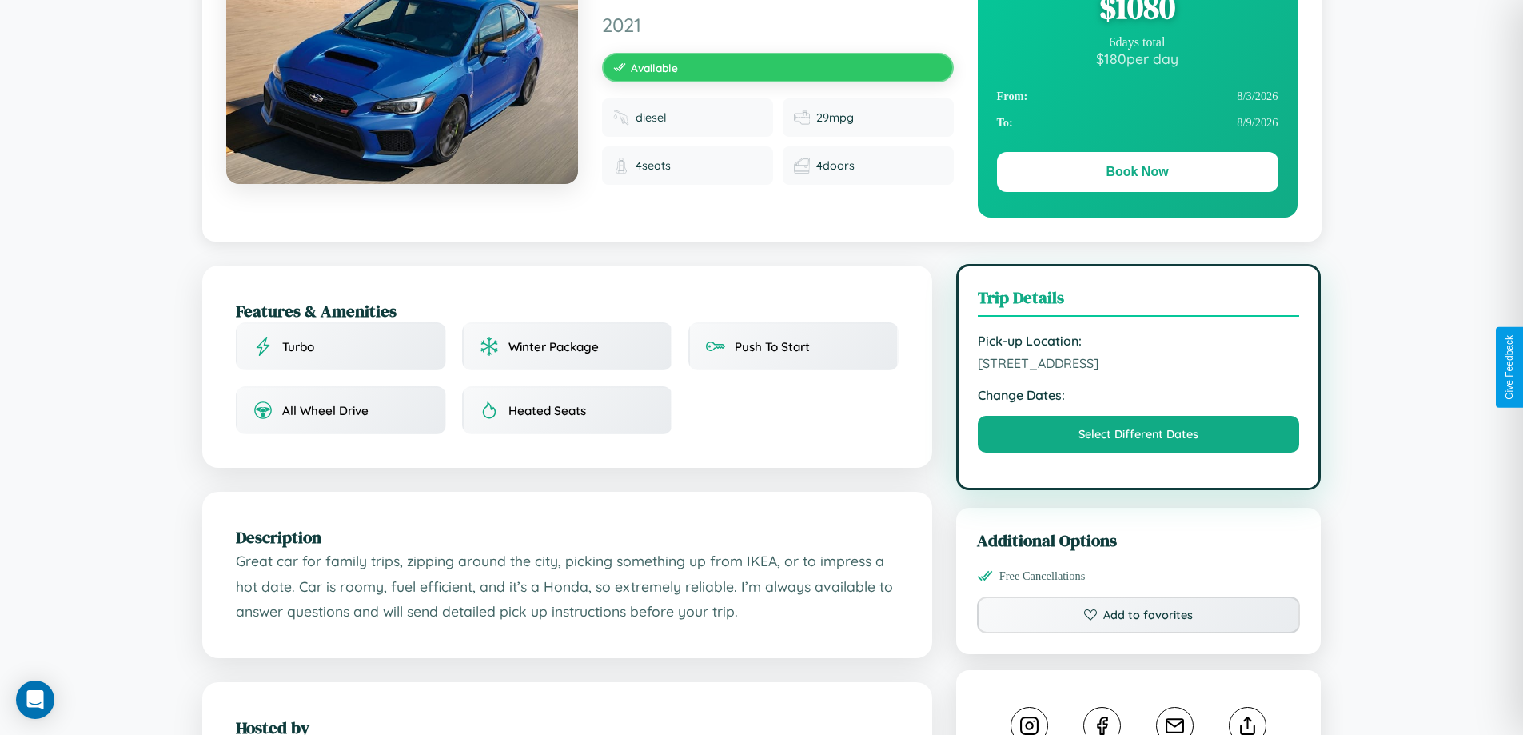
click at [1138, 365] on span "9011 Oak Street Kyoto 72968 Japan" at bounding box center [1139, 363] width 322 height 16
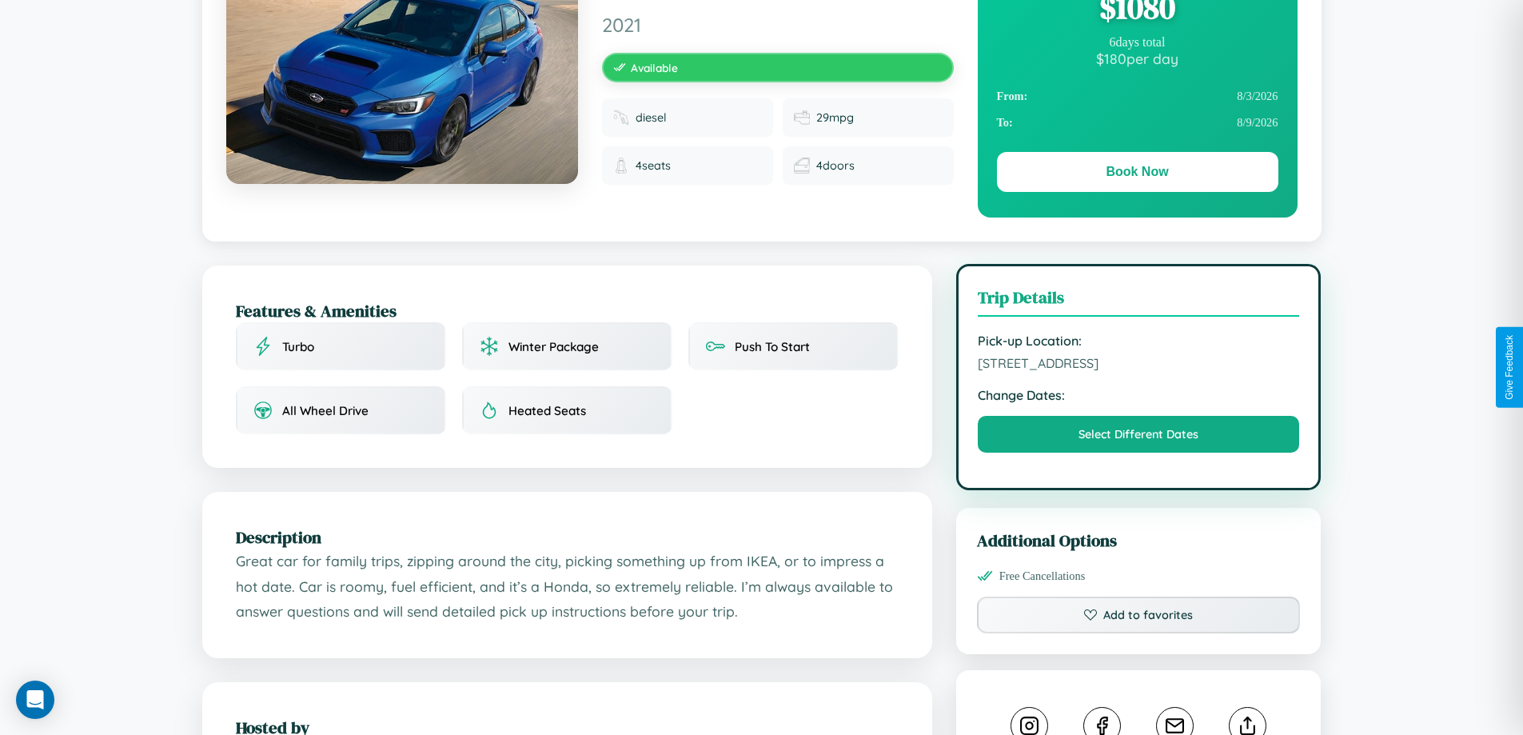
click at [1138, 365] on span "9011 Oak Street Kyoto 72968 Japan" at bounding box center [1139, 363] width 322 height 16
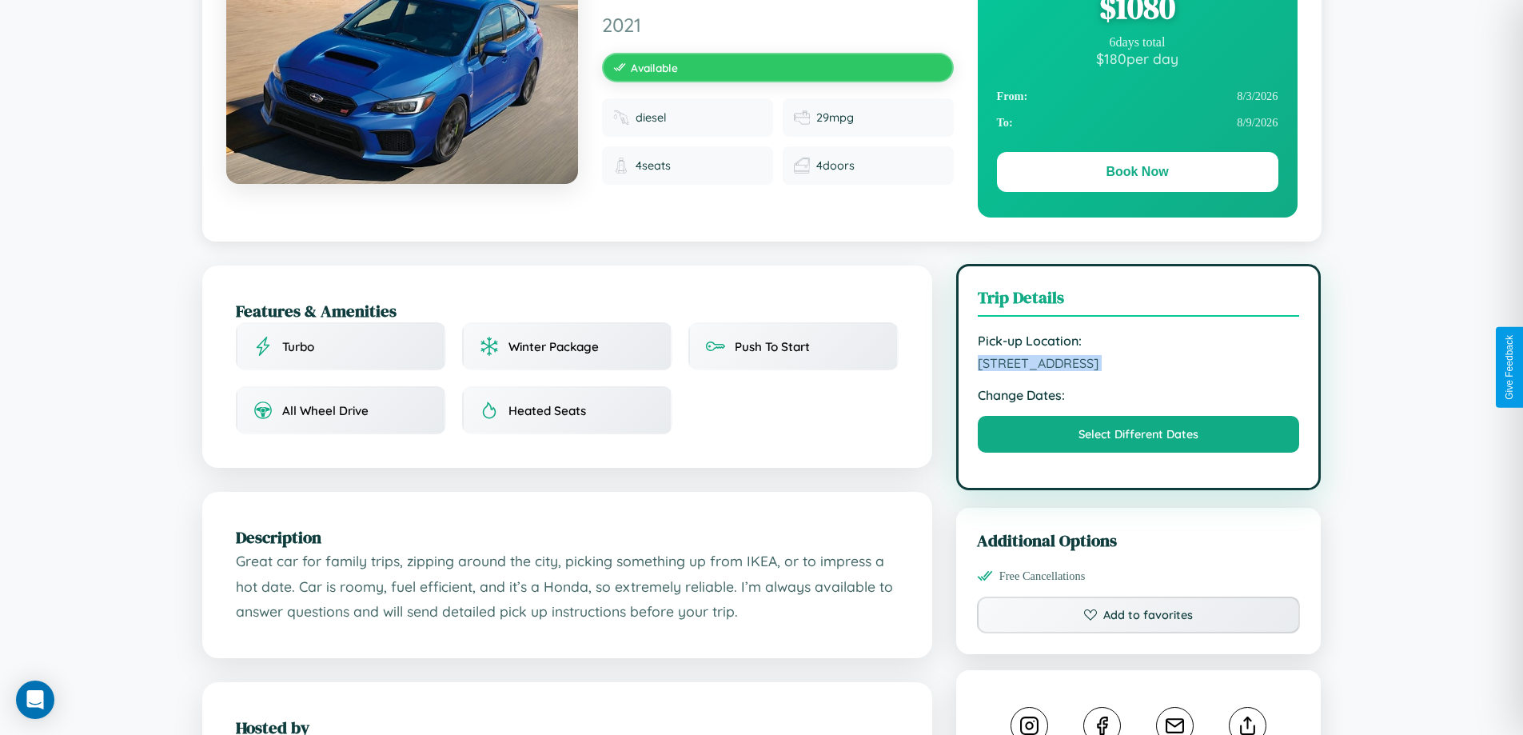
click at [1138, 365] on span "9011 Oak Street Kyoto 72968 Japan" at bounding box center [1139, 363] width 322 height 16
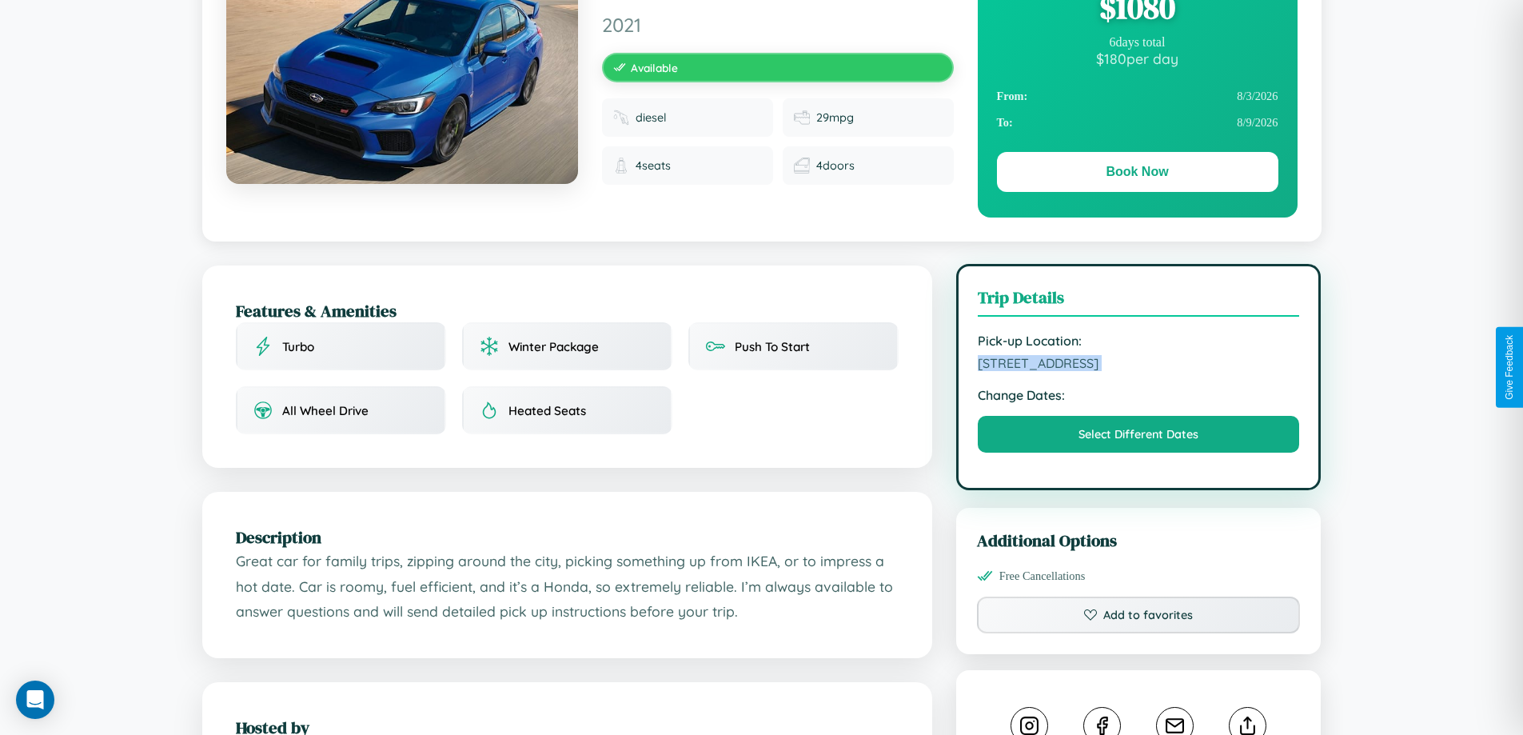
click at [1138, 365] on span "9011 Oak Street Kyoto 72968 Japan" at bounding box center [1139, 363] width 322 height 16
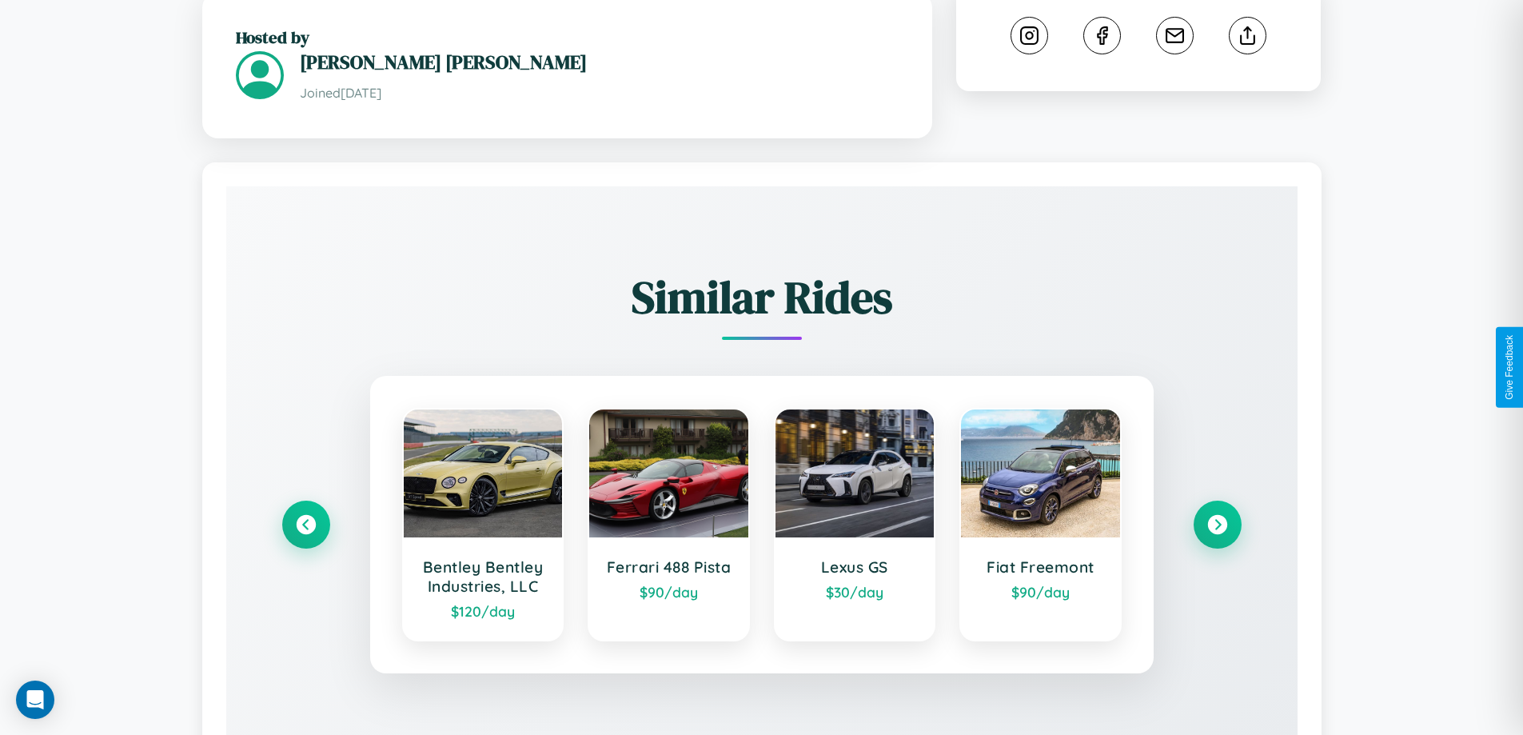
scroll to position [937, 0]
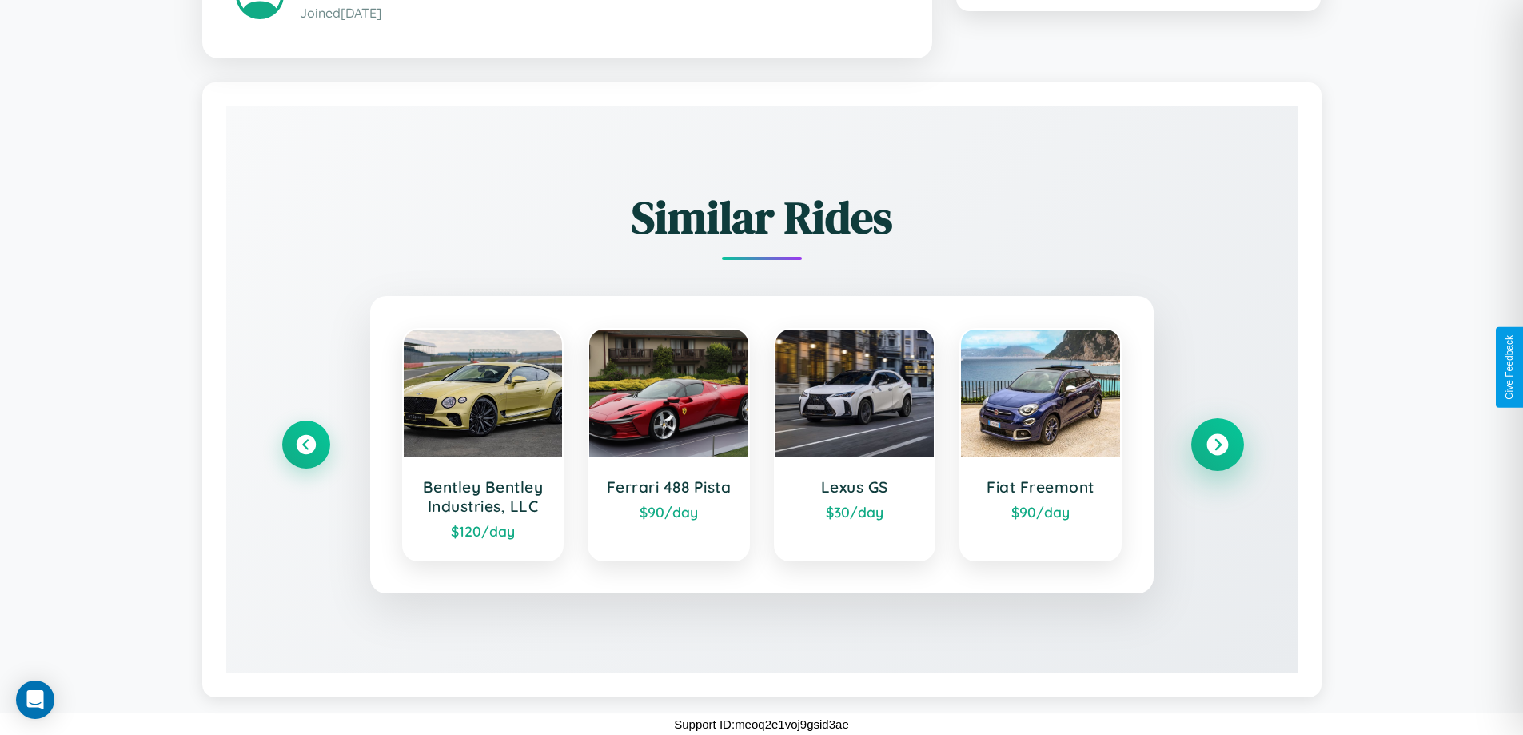
click at [1217, 444] on icon at bounding box center [1217, 444] width 22 height 22
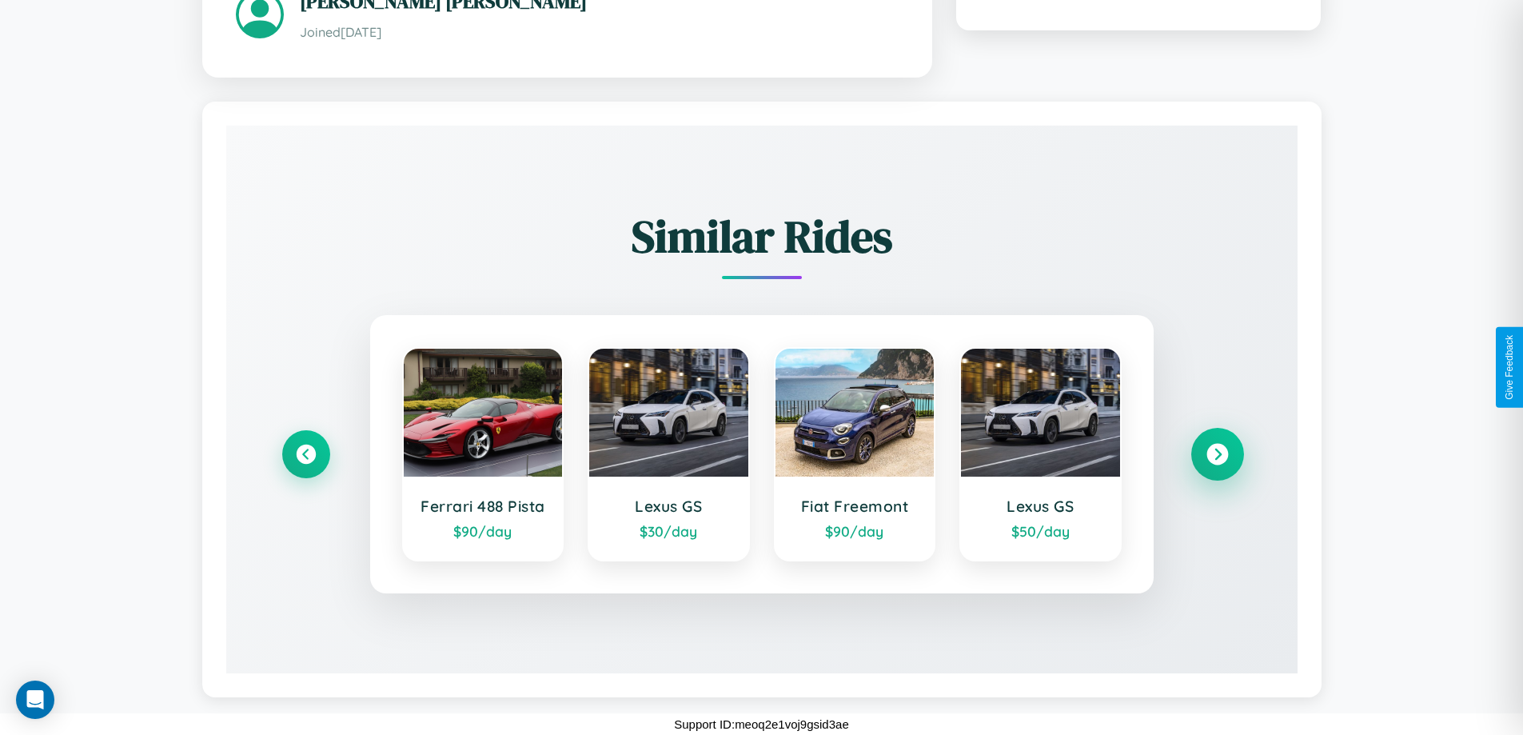
click at [1217, 453] on icon at bounding box center [1217, 454] width 22 height 22
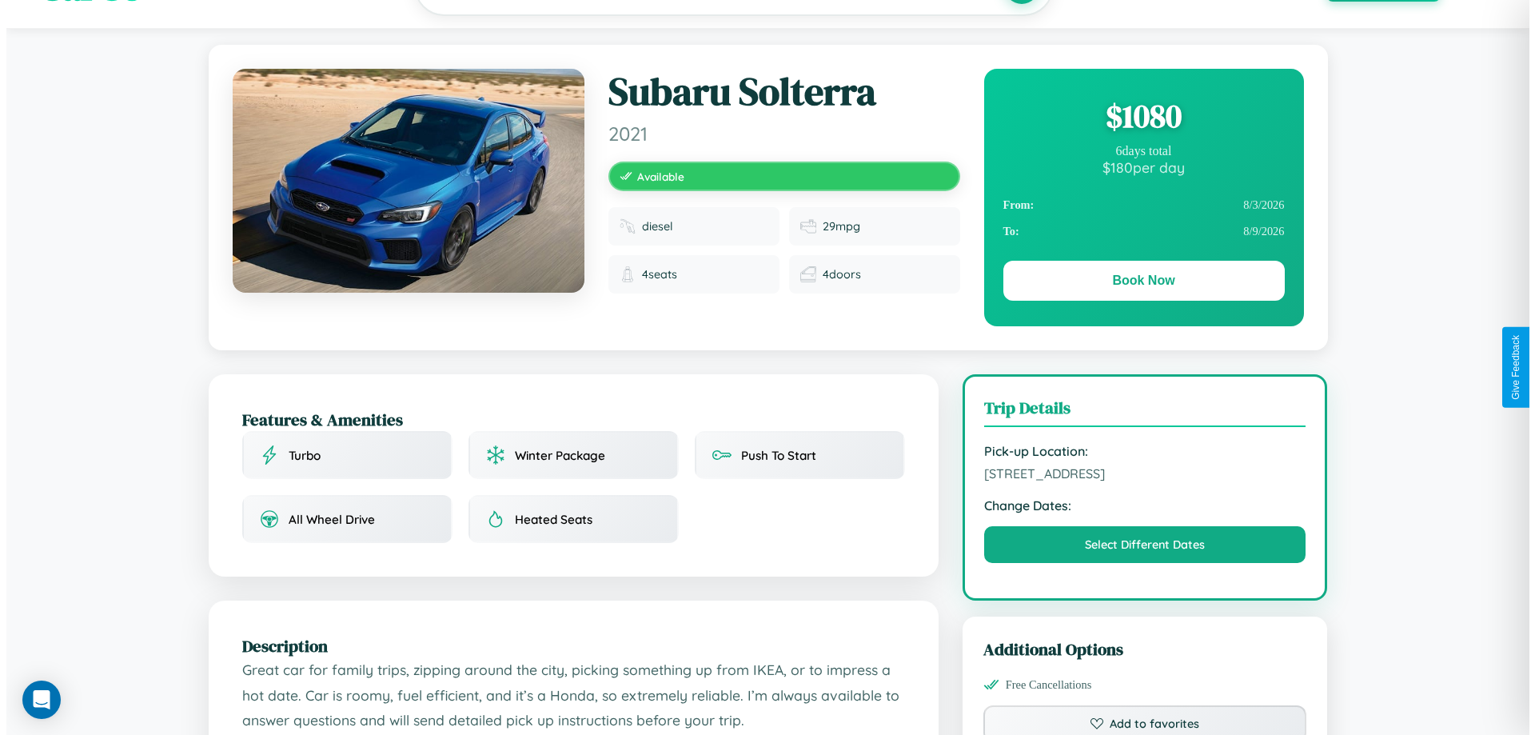
scroll to position [0, 0]
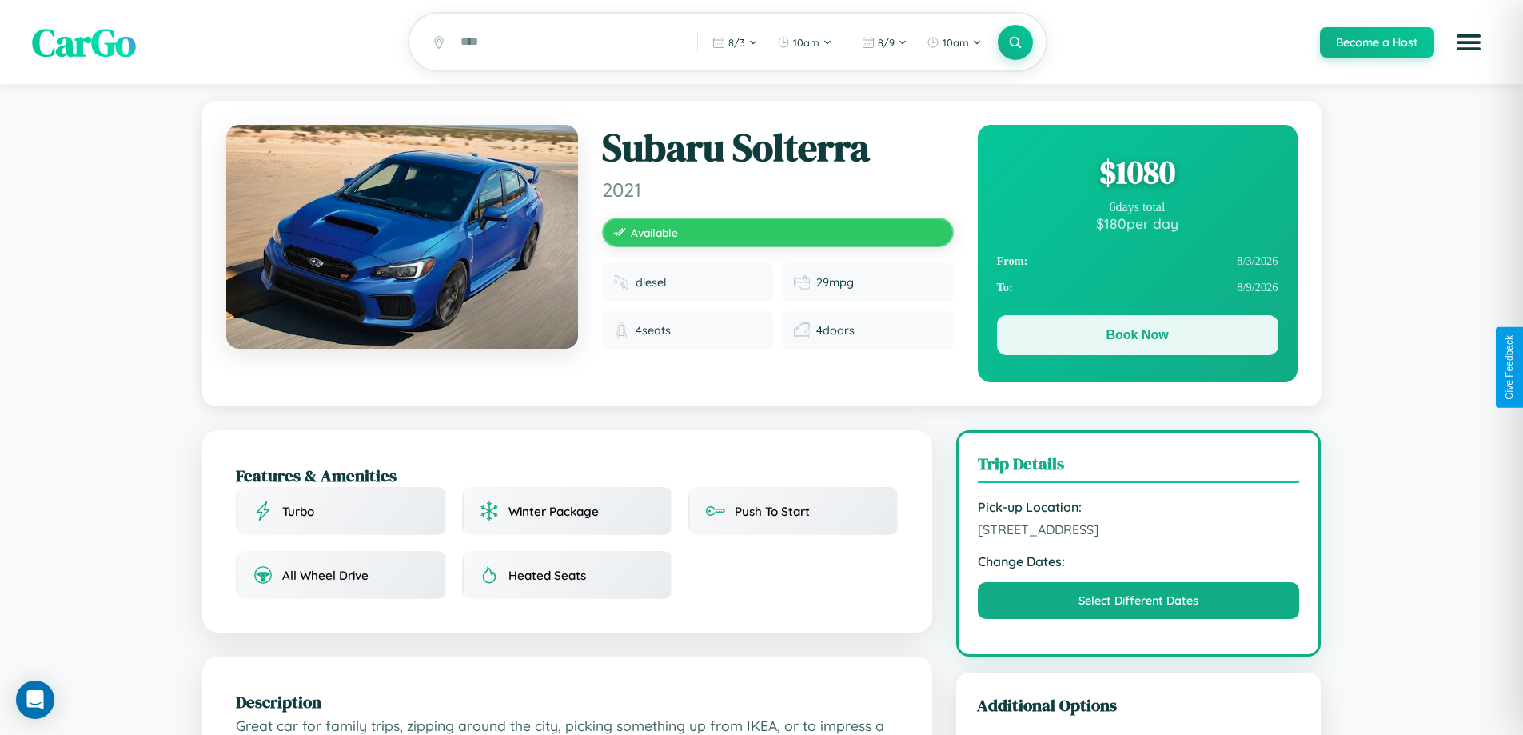
click at [1137, 337] on button "Book Now" at bounding box center [1137, 335] width 281 height 40
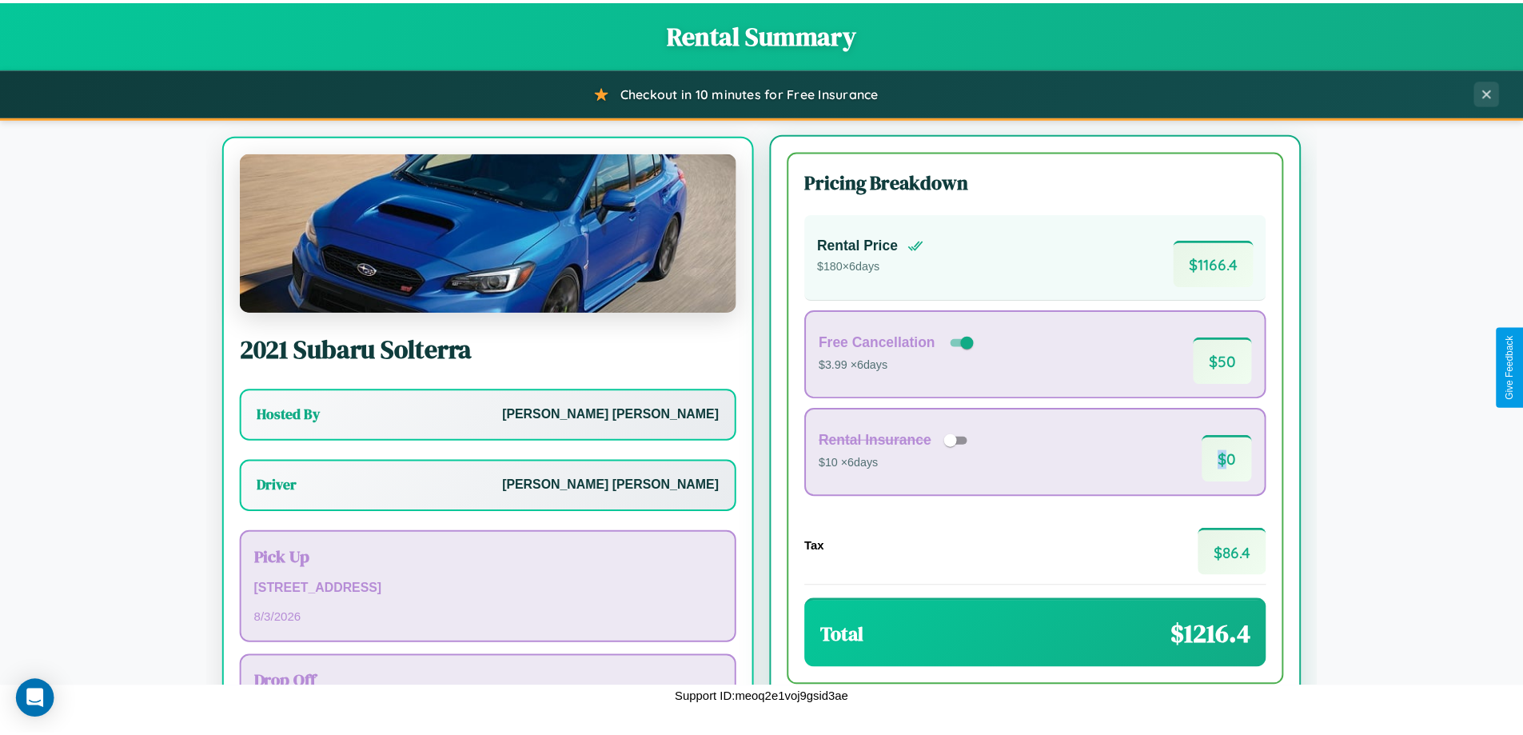
scroll to position [74, 0]
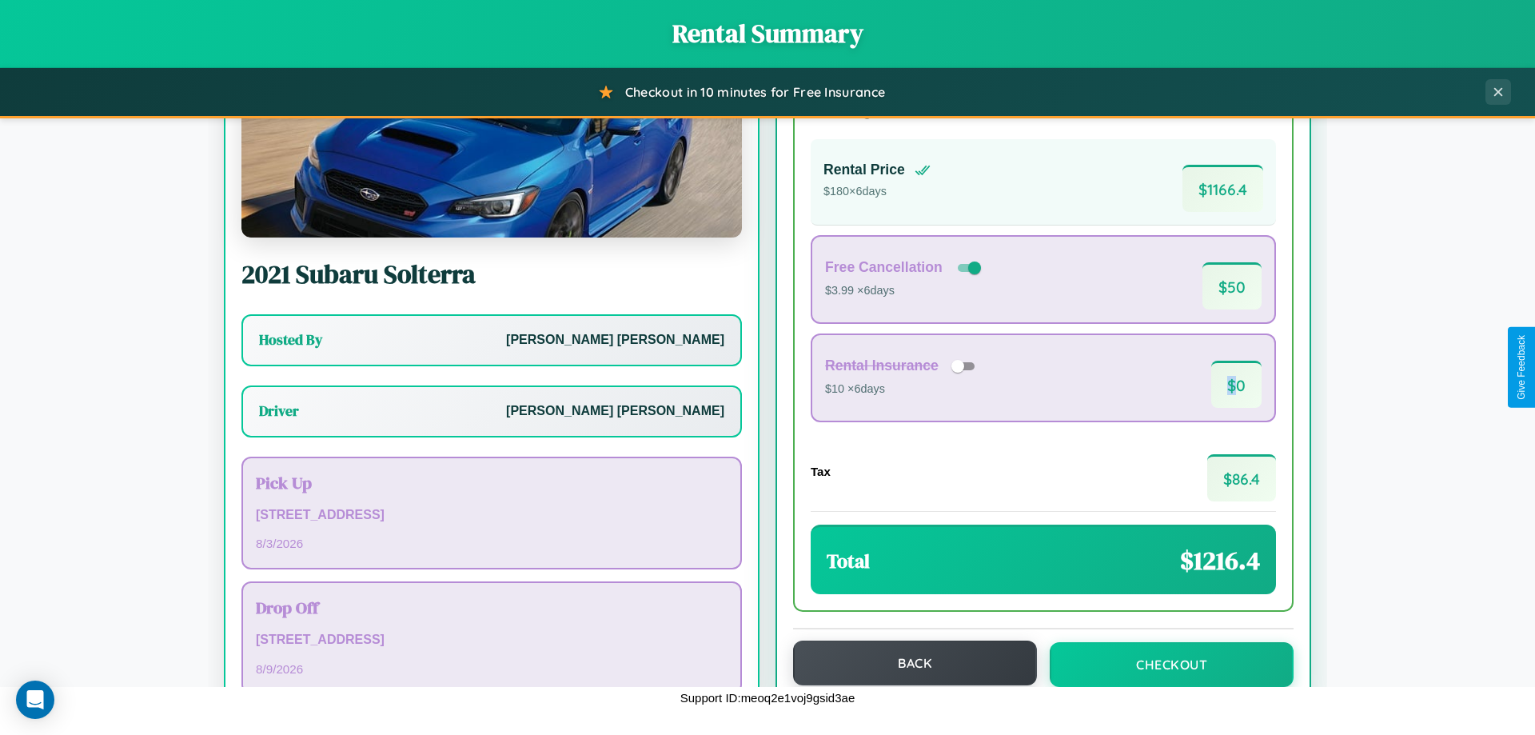
click at [907, 663] on button "Back" at bounding box center [915, 662] width 244 height 45
